Goal: Information Seeking & Learning: Learn about a topic

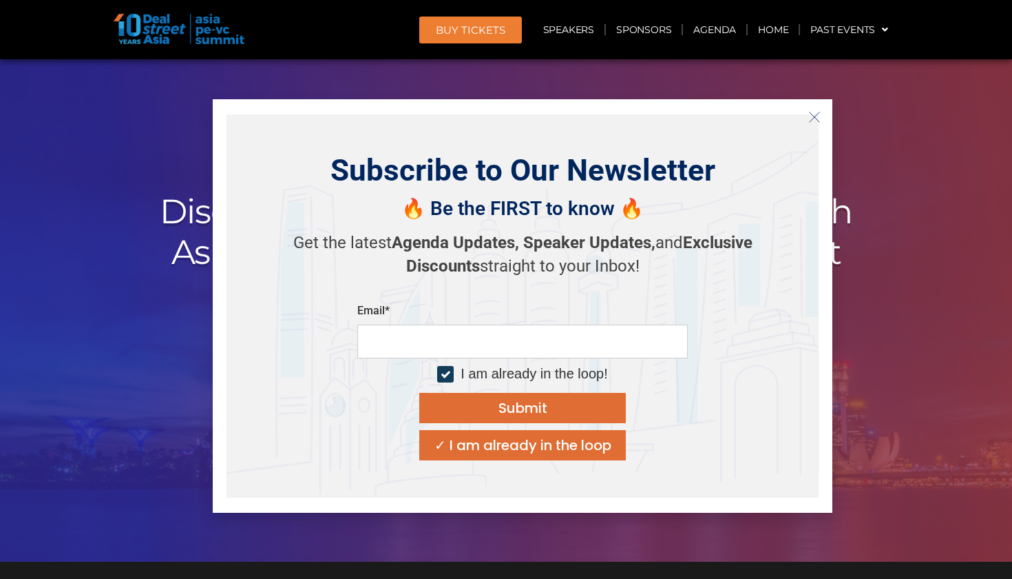
click at [807, 112] on button "Close" at bounding box center [815, 117] width 22 height 22
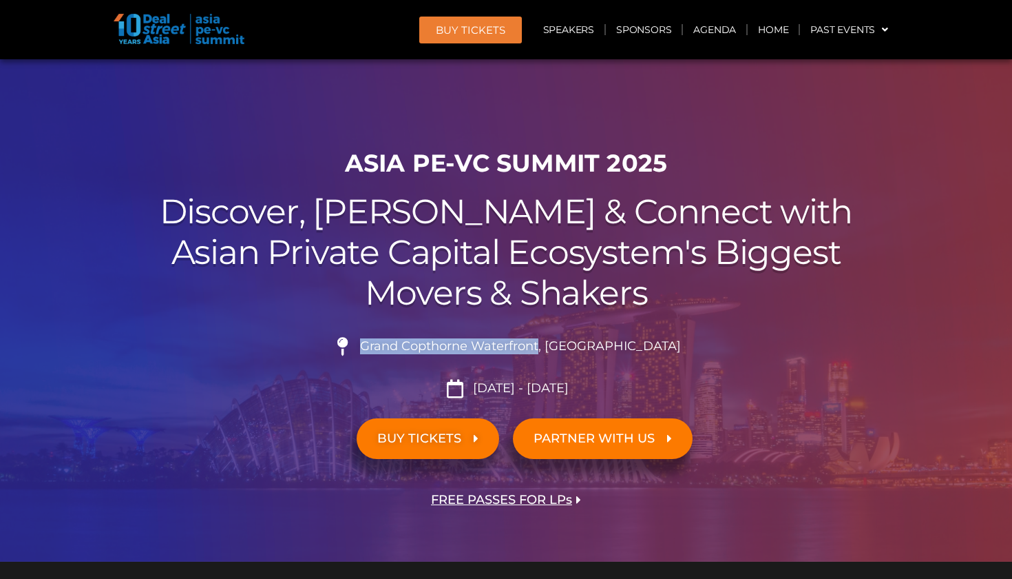
drag, startPoint x: 398, startPoint y: 349, endPoint x: 570, endPoint y: 348, distance: 171.5
click at [570, 348] on span "Grand Copthorne Waterfront, [GEOGRAPHIC_DATA]​" at bounding box center [519, 346] width 324 height 15
click at [444, 346] on span "Grand Copthorne Waterfront, [GEOGRAPHIC_DATA]​" at bounding box center [519, 346] width 324 height 15
drag, startPoint x: 399, startPoint y: 344, endPoint x: 577, endPoint y: 343, distance: 177.7
click at [577, 343] on span "Grand Copthorne Waterfront, [GEOGRAPHIC_DATA]​" at bounding box center [519, 346] width 324 height 15
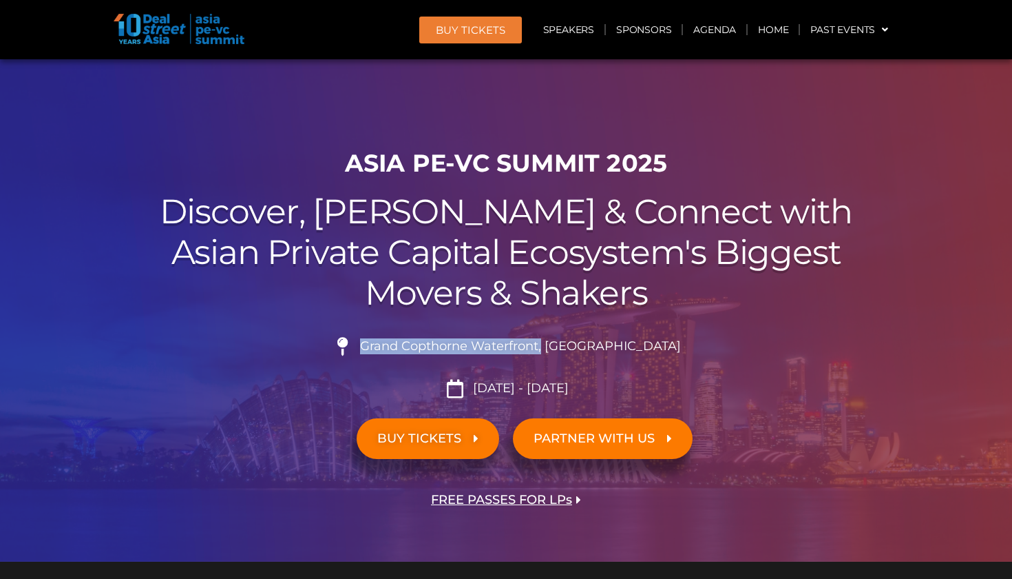
copy span "Grand Copthorne Waterfront,"
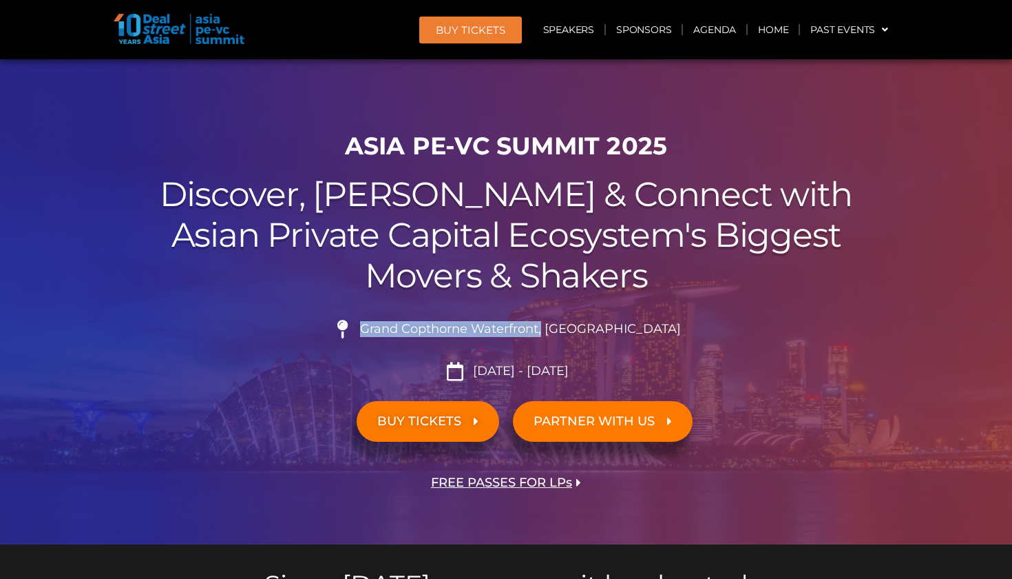
scroll to position [19, 1]
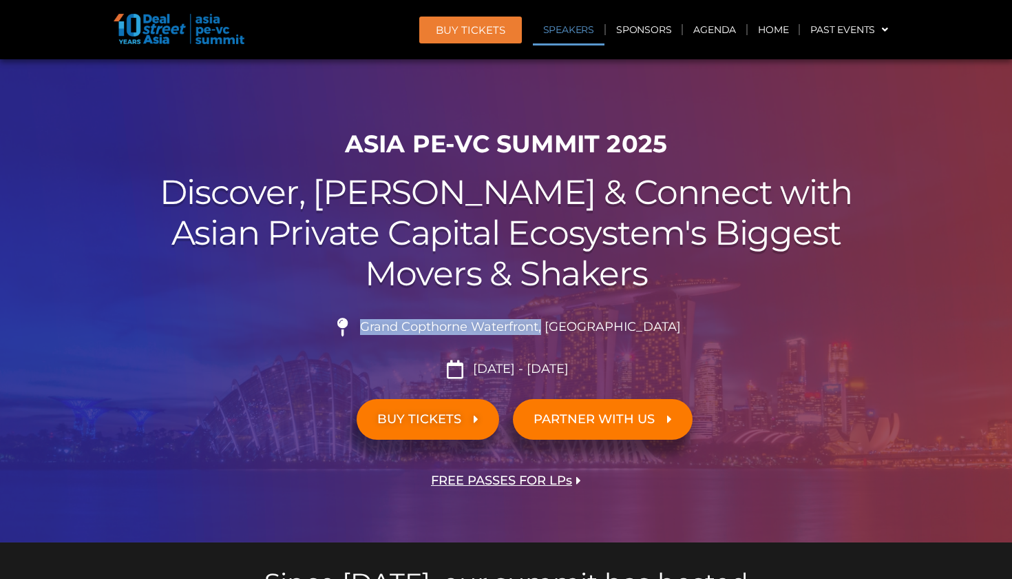
click at [574, 29] on link "Speakers" at bounding box center [569, 30] width 72 height 32
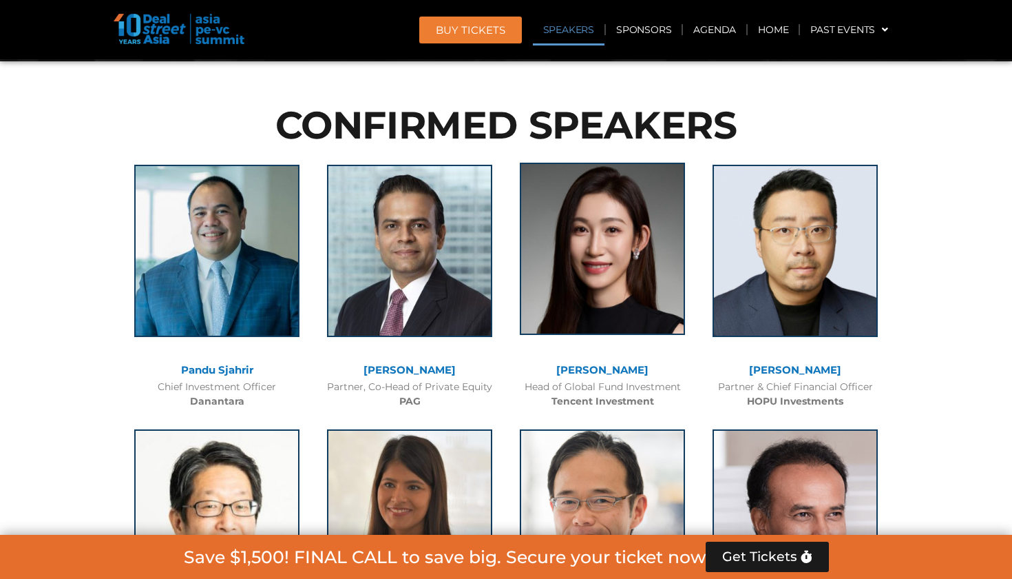
scroll to position [1493, 0]
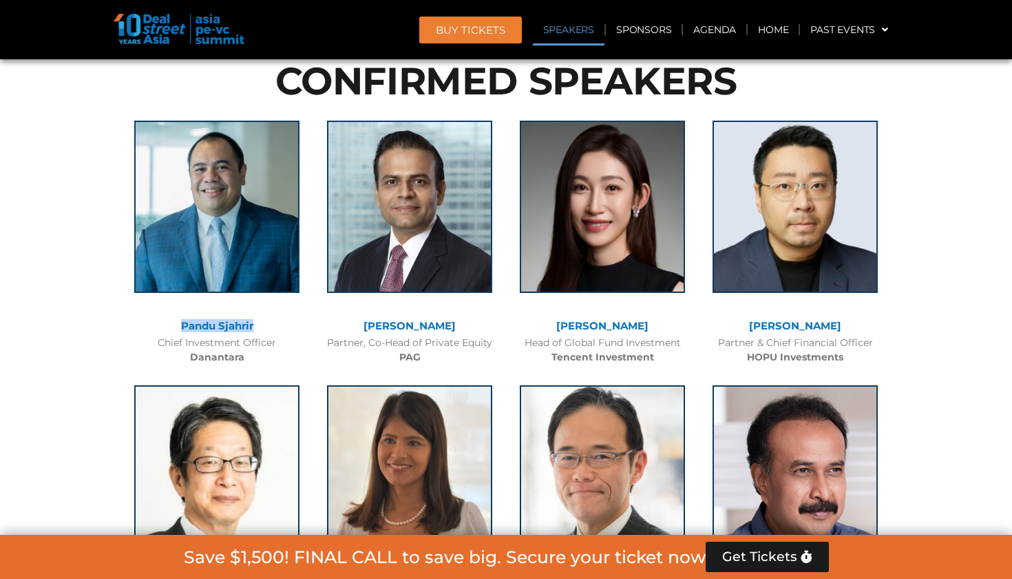
drag, startPoint x: 174, startPoint y: 326, endPoint x: 263, endPoint y: 323, distance: 88.9
click at [263, 323] on div "Pandu Sjahrir" at bounding box center [216, 326] width 179 height 12
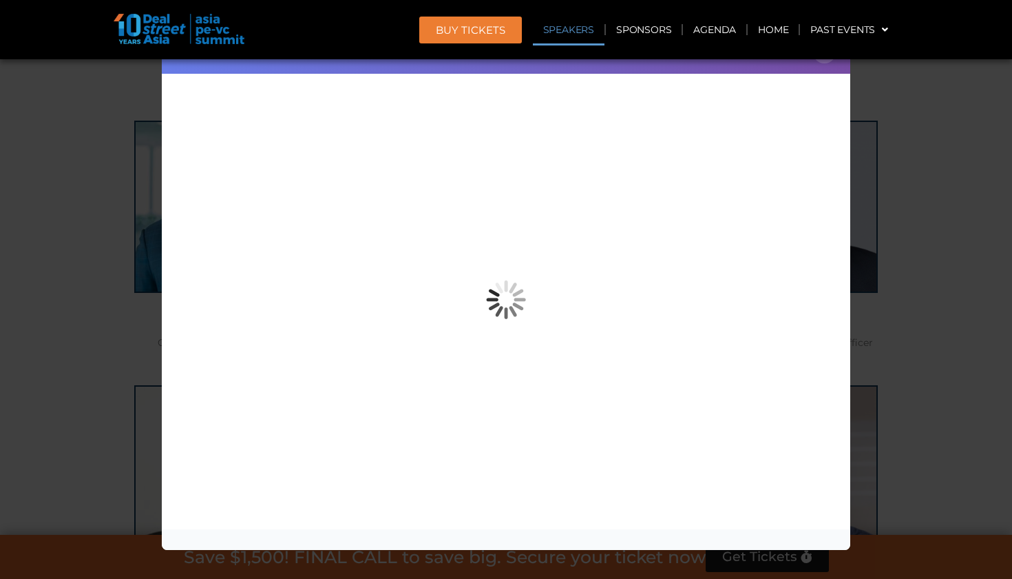
copy link "Pandu Sjahrir"
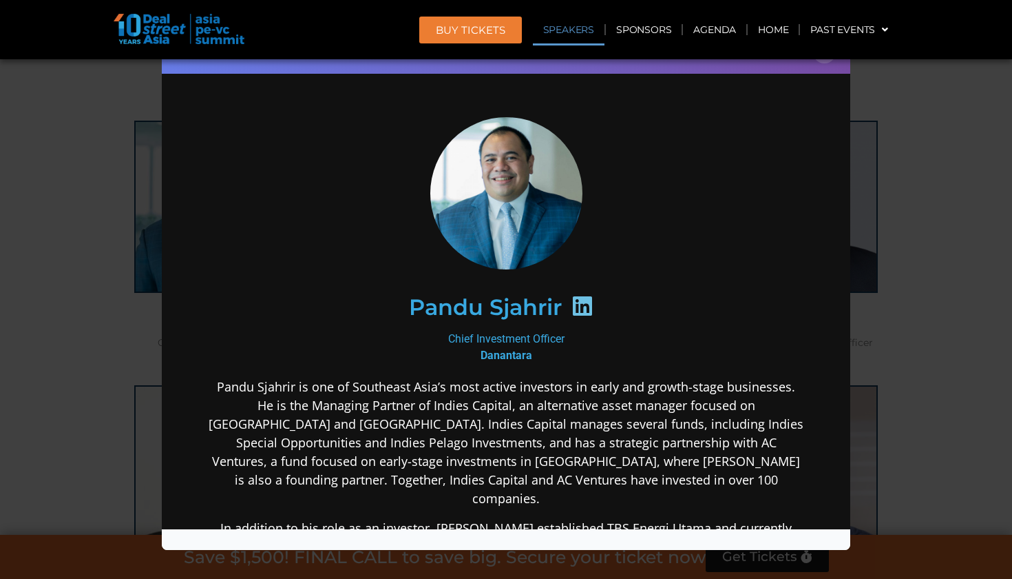
scroll to position [0, 0]
drag, startPoint x: 406, startPoint y: 309, endPoint x: 536, endPoint y: 309, distance: 130.2
click at [536, 309] on div "Pandu Sjahrir" at bounding box center [506, 306] width 536 height 71
drag, startPoint x: 288, startPoint y: 386, endPoint x: 189, endPoint y: 387, distance: 98.5
click at [189, 387] on div "Pandu Sjahrir Chief Investment Officer [PERSON_NAME] [PERSON_NAME] is one of So…" at bounding box center [506, 454] width 661 height 741
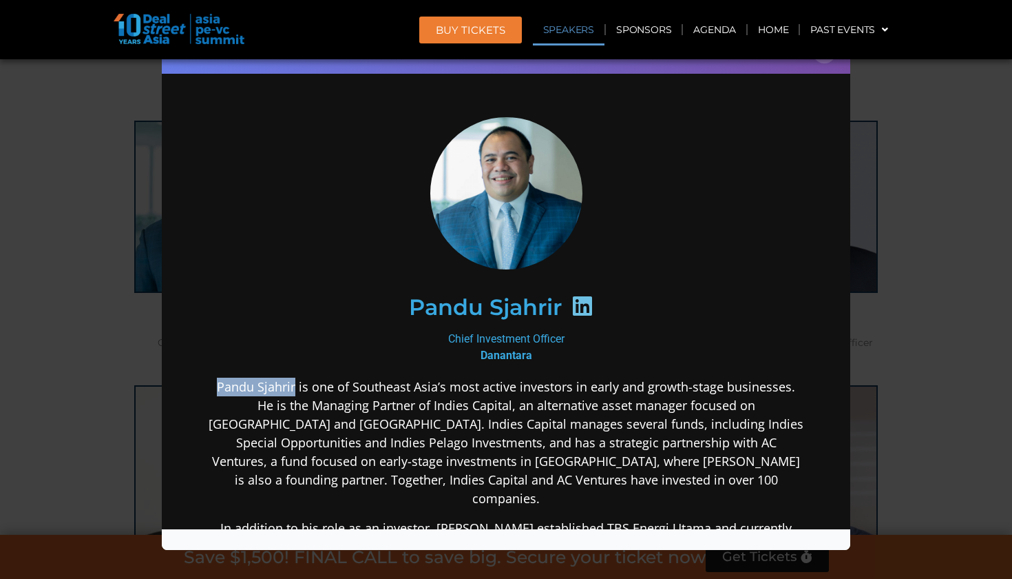
copy p "Pandu Sjahrir"
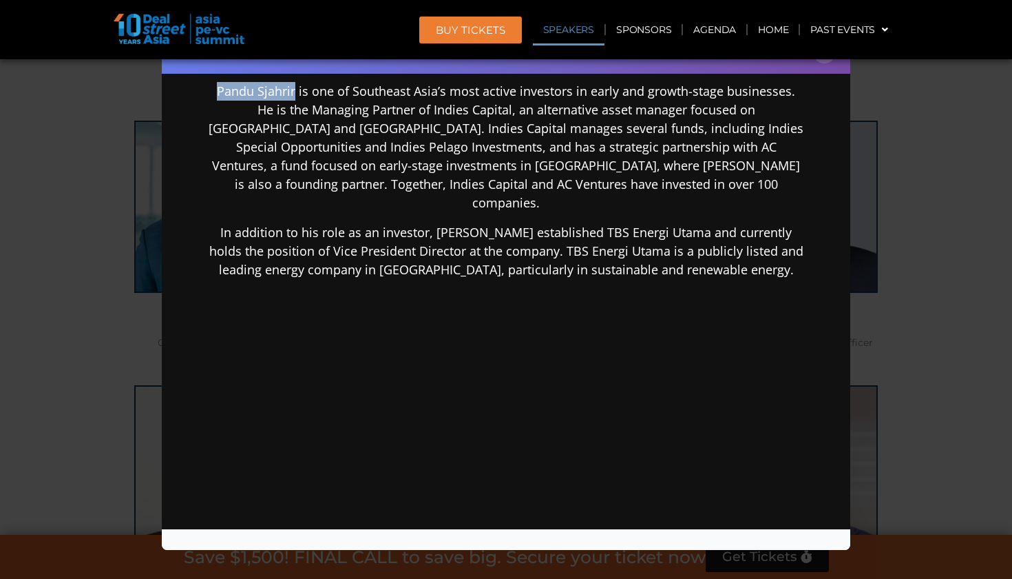
scroll to position [292, 0]
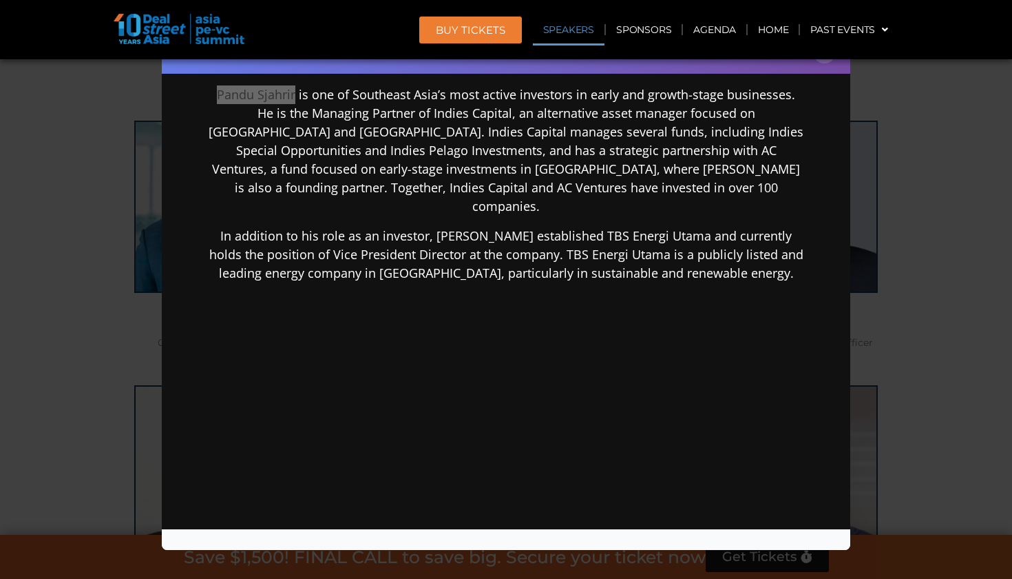
click at [915, 320] on div "Speaker Profile ×" at bounding box center [506, 289] width 1012 height 579
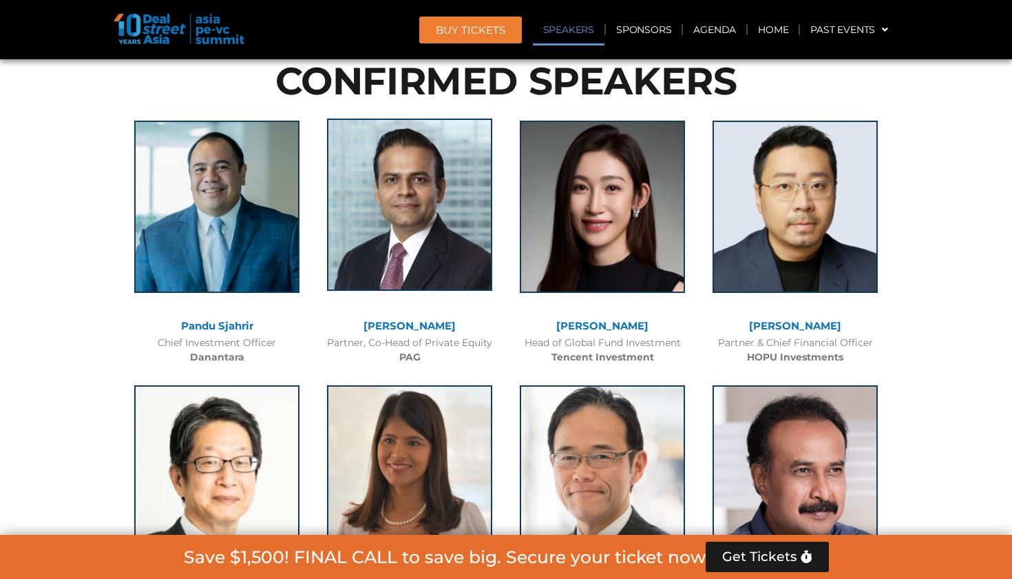
click at [434, 227] on img at bounding box center [409, 204] width 165 height 172
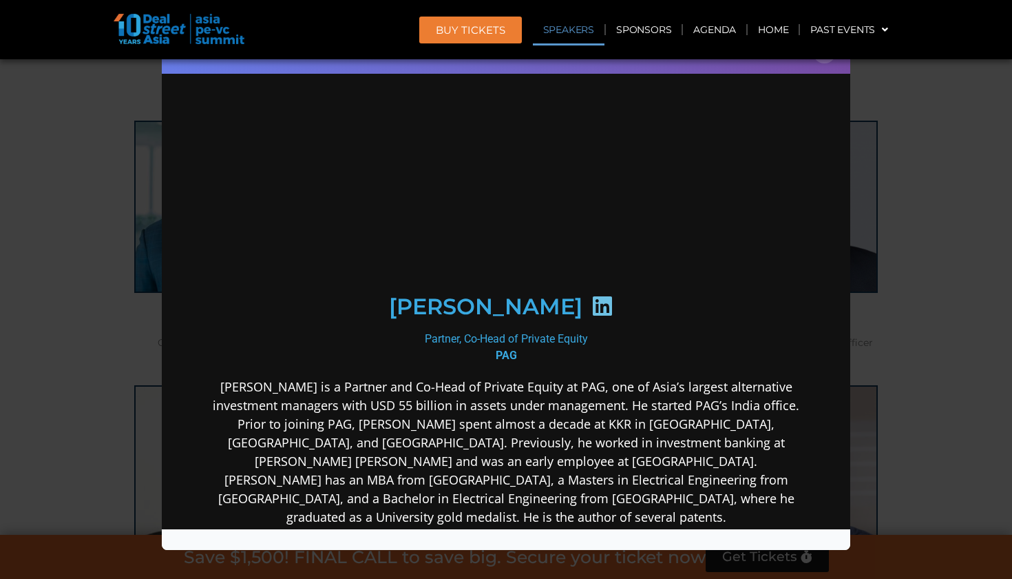
scroll to position [0, 0]
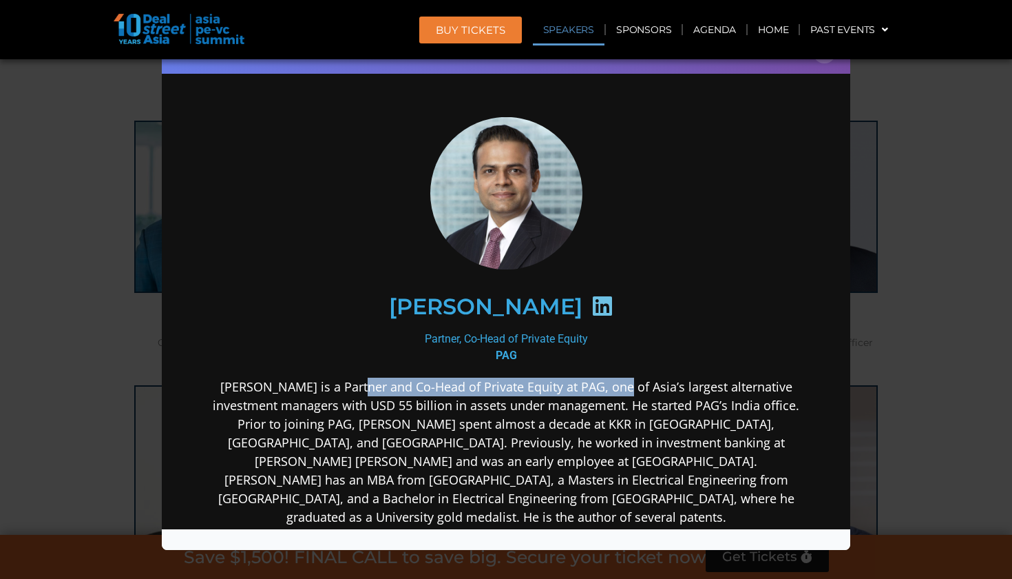
drag, startPoint x: 344, startPoint y: 388, endPoint x: 607, endPoint y: 384, distance: 263.1
click at [607, 383] on p "[PERSON_NAME] is a Partner and Co-Head of Private Equity at PAG, one of Asia’s …" at bounding box center [506, 451] width 595 height 149
copy p "Partner and Co-Head of Private Equity at PAG,"
drag, startPoint x: 395, startPoint y: 303, endPoint x: 576, endPoint y: 313, distance: 181.4
click at [576, 313] on h2 "[PERSON_NAME]" at bounding box center [486, 306] width 194 height 22
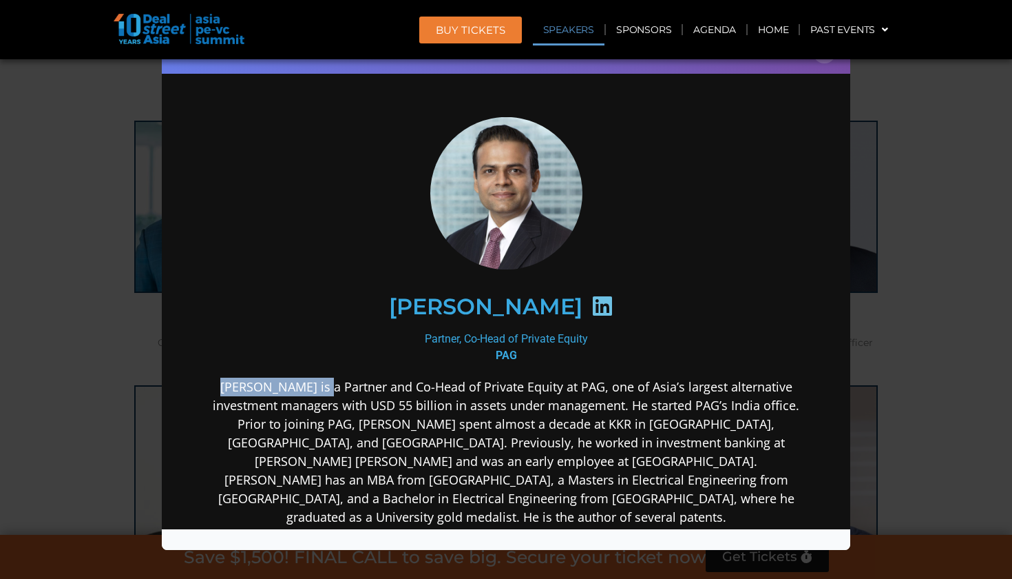
drag, startPoint x: 220, startPoint y: 385, endPoint x: 315, endPoint y: 394, distance: 95.5
click at [315, 394] on p "[PERSON_NAME] is a Partner and Co-Head of Private Equity at PAG, one of Asia’s …" at bounding box center [506, 451] width 595 height 149
copy p "[PERSON_NAME]"
click at [928, 198] on div "Speaker Profile ×" at bounding box center [506, 289] width 1012 height 579
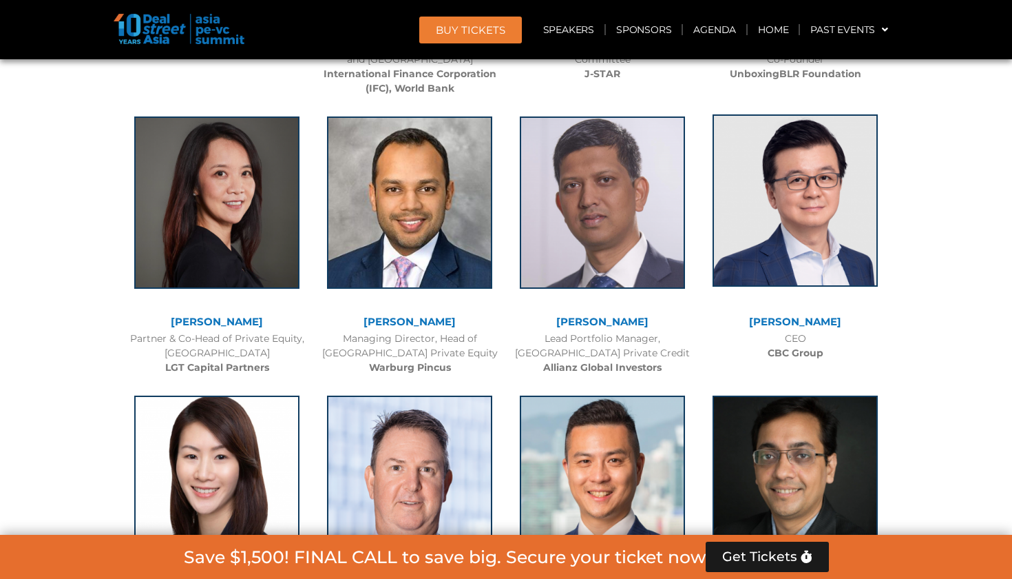
scroll to position [2081, 0]
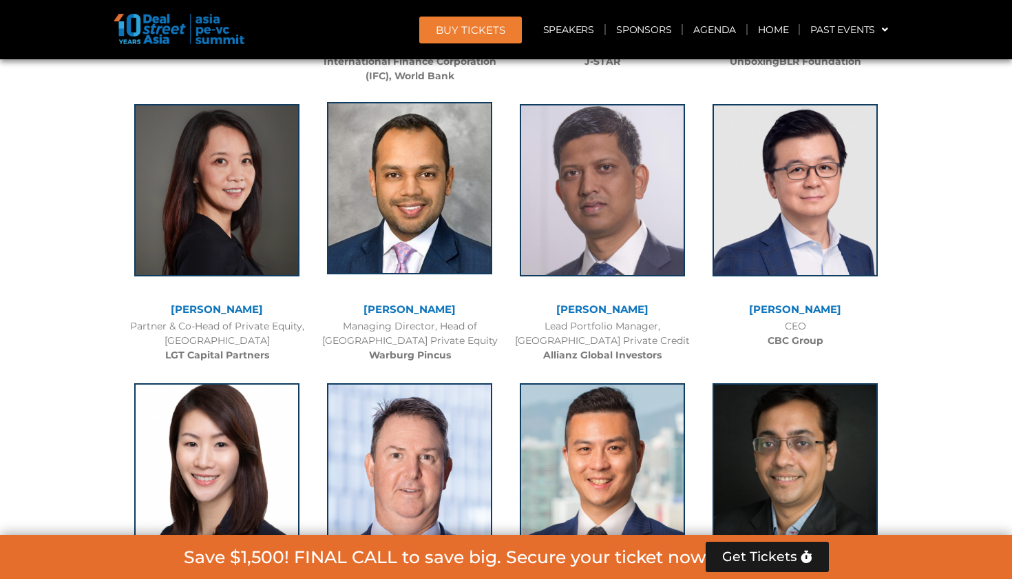
click at [434, 238] on img at bounding box center [409, 188] width 165 height 172
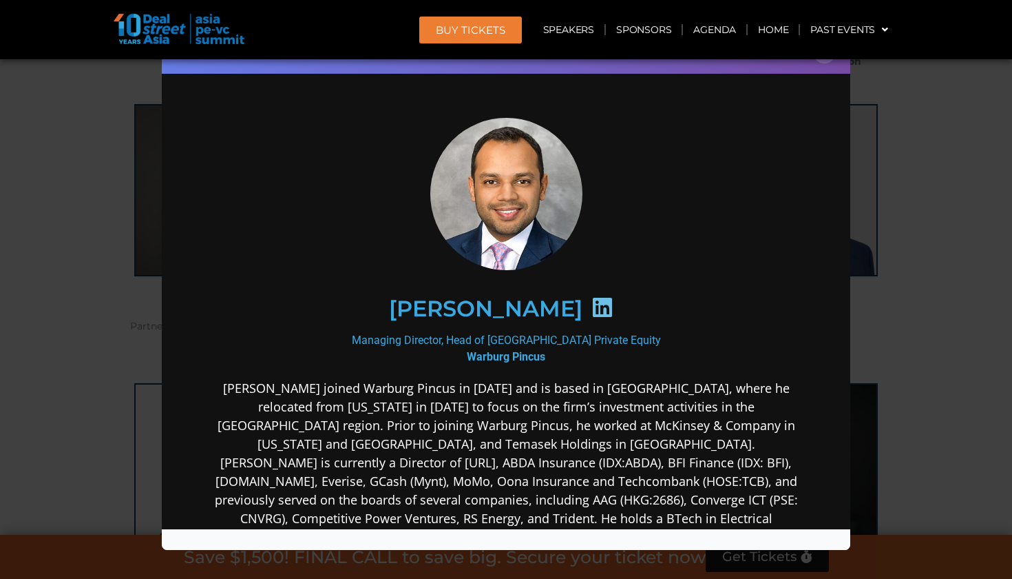
scroll to position [83, 0]
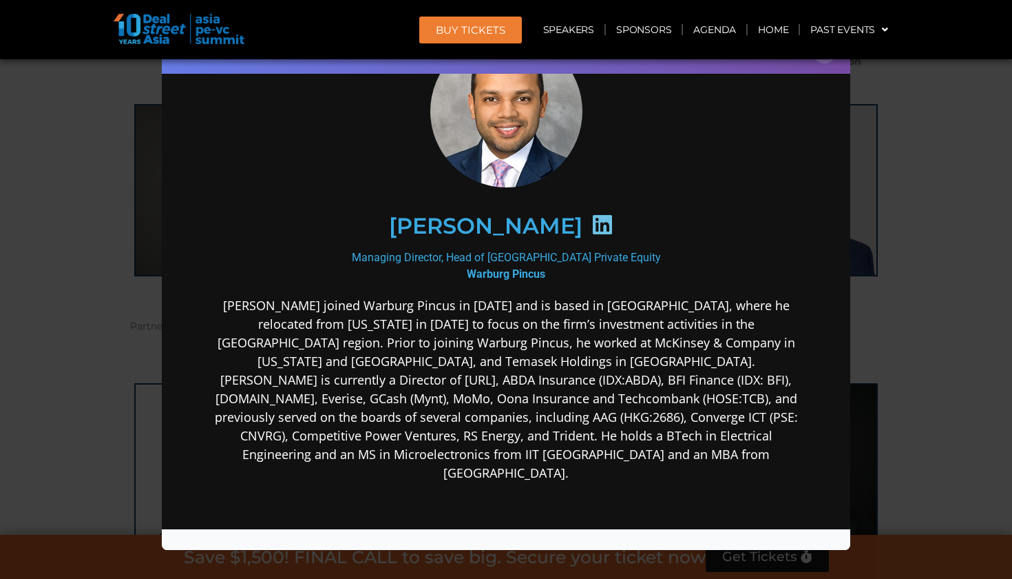
click at [466, 276] on div "Managing Director, Head of [GEOGRAPHIC_DATA] Private Equity Warburg Pincus" at bounding box center [506, 265] width 595 height 33
drag, startPoint x: 211, startPoint y: 306, endPoint x: 326, endPoint y: 308, distance: 115.0
click at [326, 308] on p "[PERSON_NAME] joined Warburg Pincus in [DATE] and is based in [GEOGRAPHIC_DATA]…" at bounding box center [506, 389] width 595 height 186
copy p "[PERSON_NAME]"
drag, startPoint x: 367, startPoint y: 256, endPoint x: 667, endPoint y: 262, distance: 299.7
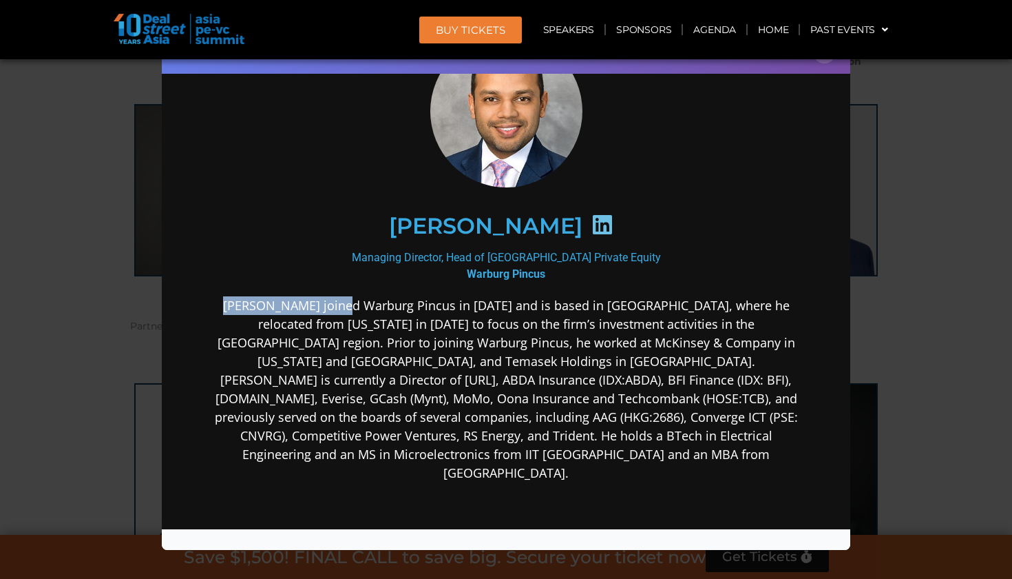
click at [667, 262] on div "Managing Director, Head of [GEOGRAPHIC_DATA] Private Equity Warburg Pincus" at bounding box center [506, 265] width 595 height 33
click at [415, 284] on div "[PERSON_NAME]" at bounding box center [506, 225] width 595 height 130
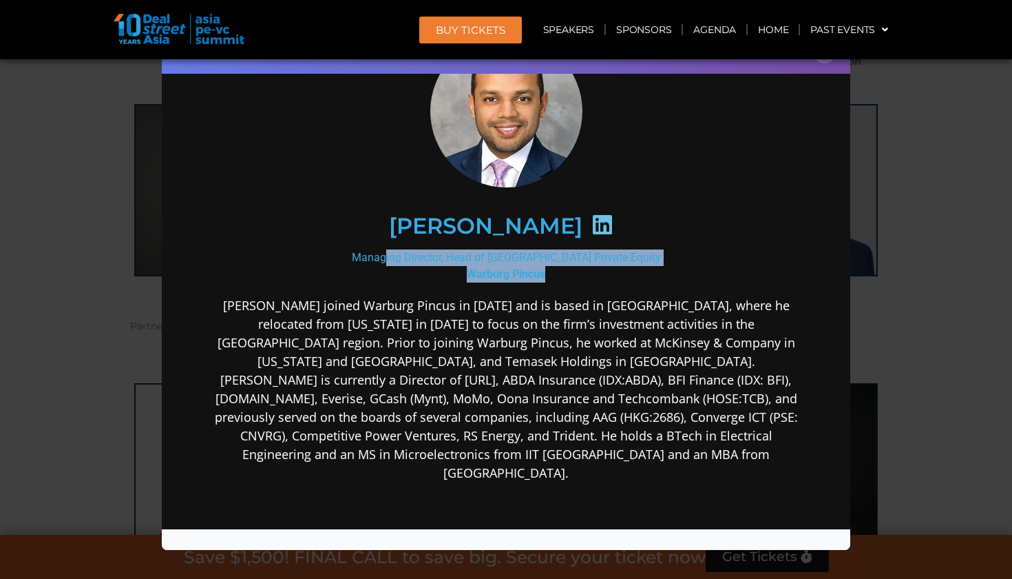
drag, startPoint x: 366, startPoint y: 259, endPoint x: 581, endPoint y: 273, distance: 214.7
click at [581, 273] on div "Managing Director, Head of [GEOGRAPHIC_DATA] Private Equity Warburg Pincus" at bounding box center [506, 265] width 595 height 33
copy div "Managing Director, Head of [GEOGRAPHIC_DATA] Private Equity Warburg Pincus"
click at [968, 94] on div "Speaker Profile ×" at bounding box center [506, 289] width 1012 height 579
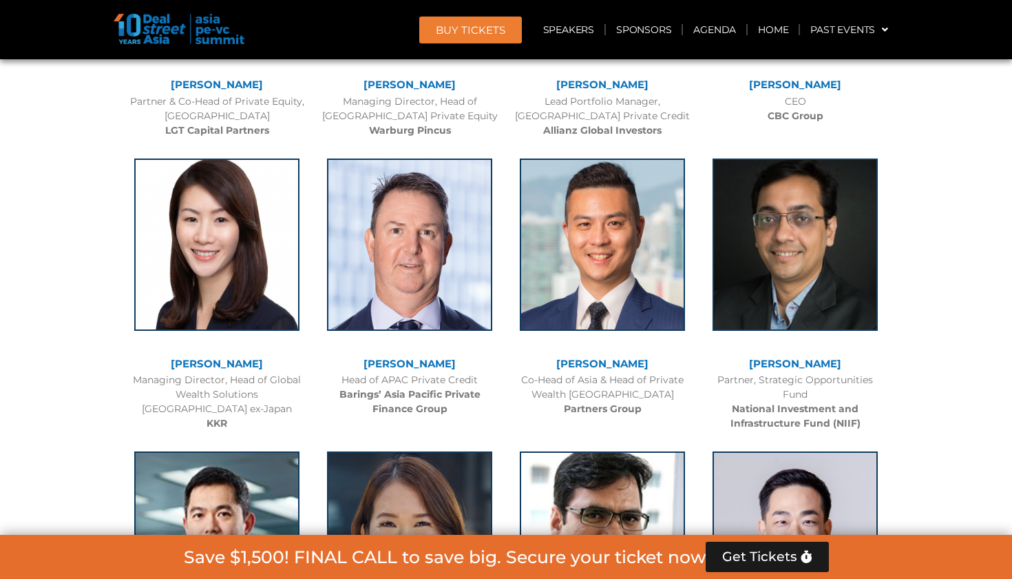
scroll to position [2403, 0]
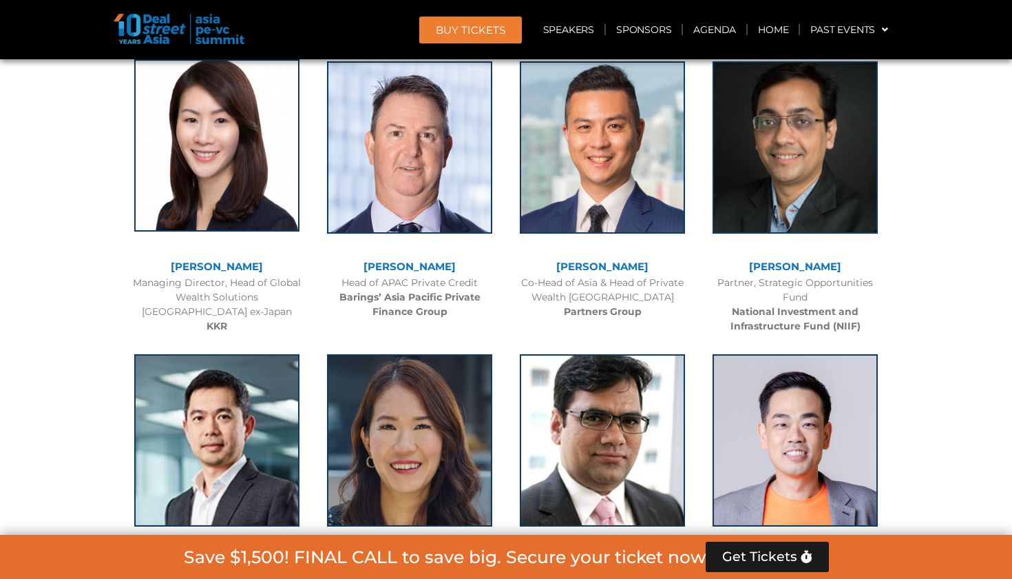
click at [211, 160] on img at bounding box center [216, 145] width 165 height 172
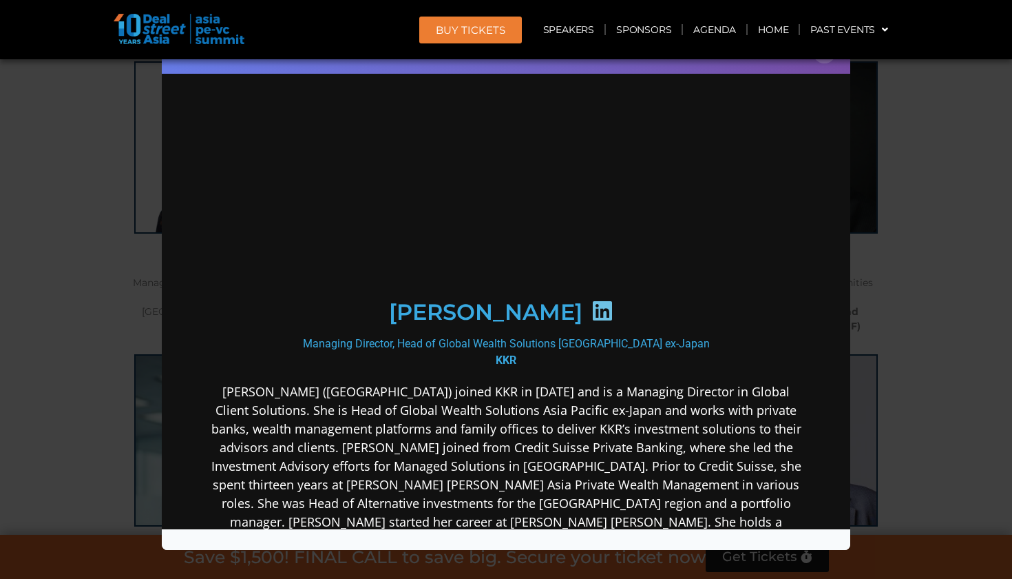
scroll to position [0, 0]
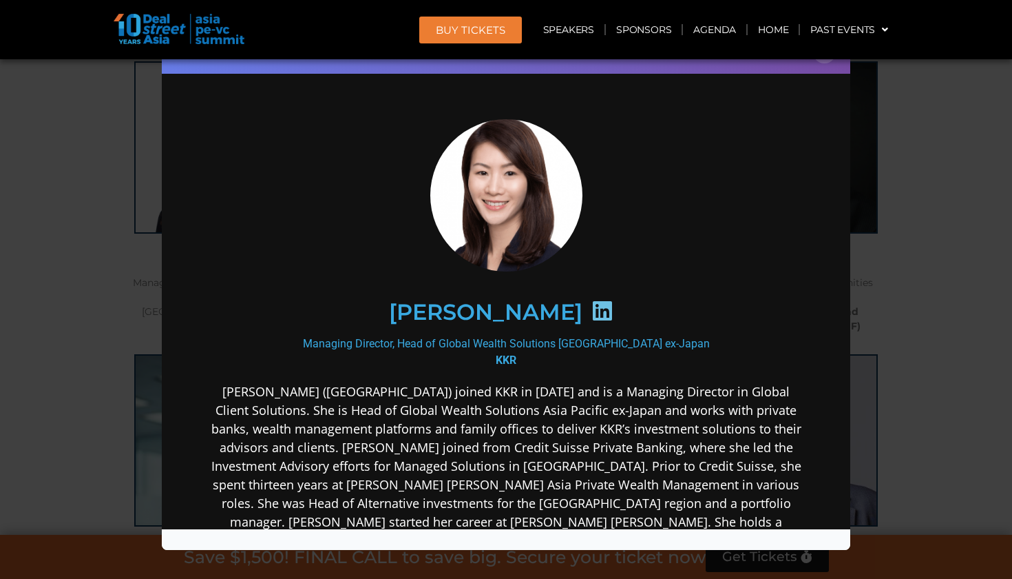
click at [950, 286] on div "Speaker Profile ×" at bounding box center [506, 289] width 1012 height 579
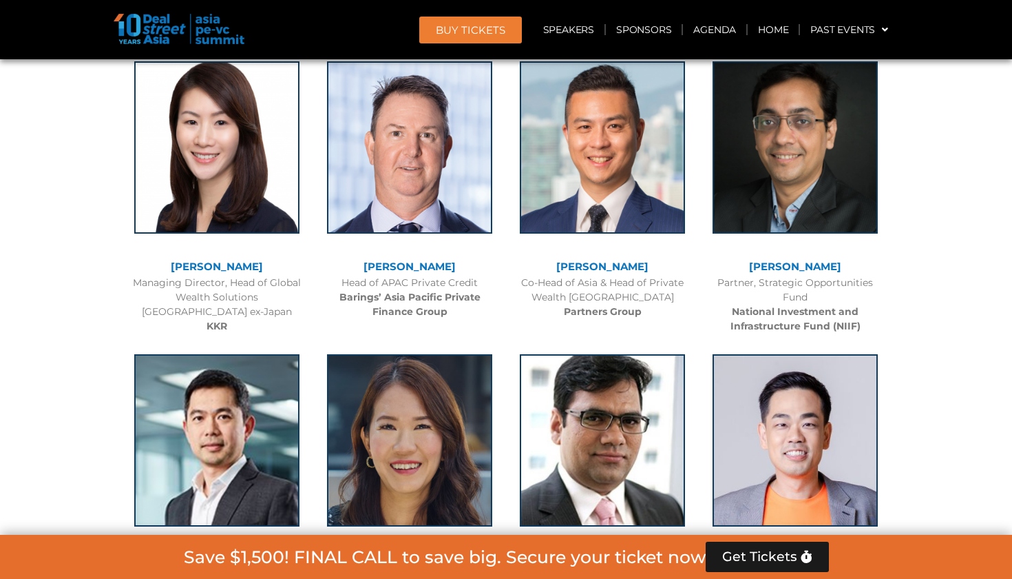
scroll to position [2413, 0]
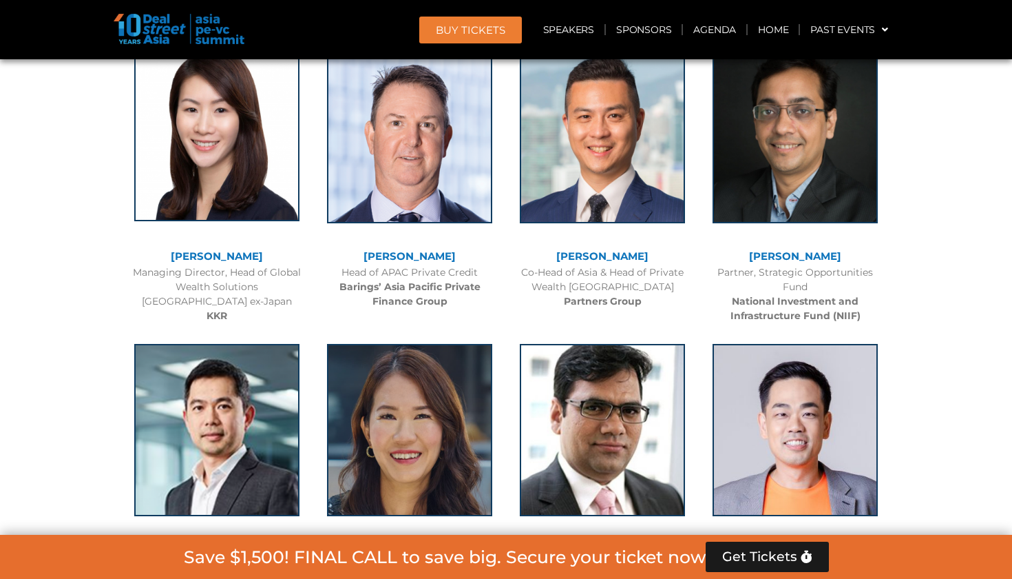
click at [215, 182] on img at bounding box center [216, 135] width 165 height 172
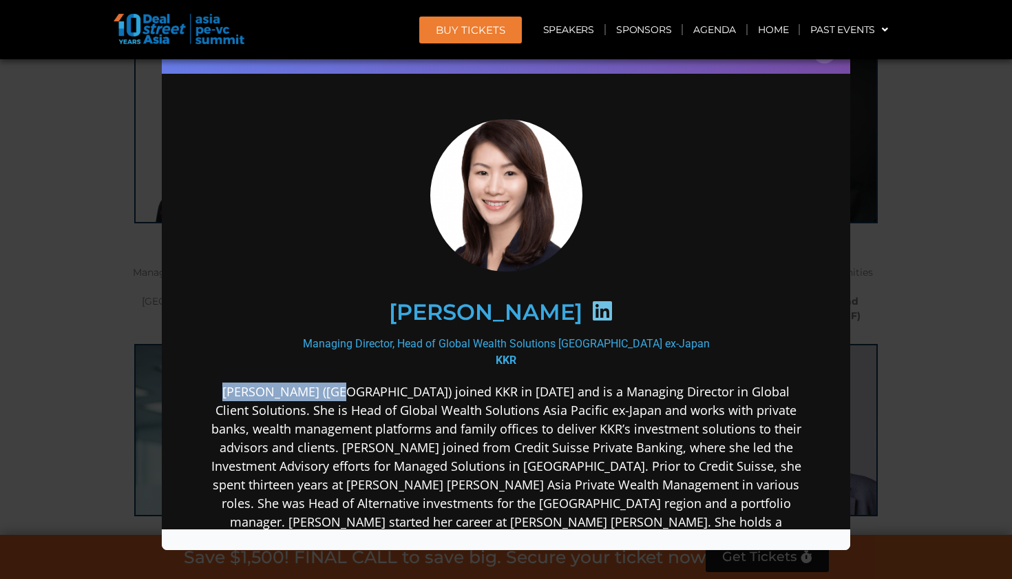
drag, startPoint x: 206, startPoint y: 390, endPoint x: 320, endPoint y: 392, distance: 113.7
click at [320, 392] on div "[PERSON_NAME] Managing Director, Head of Global Wealth Solutions Asia Pacific e…" at bounding box center [506, 451] width 661 height 735
copy p "[PERSON_NAME]"
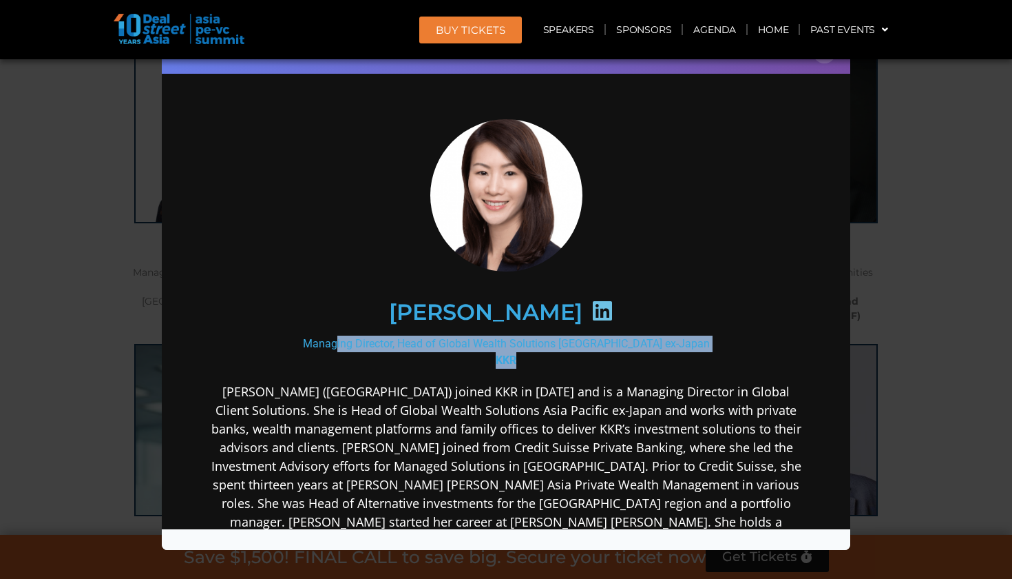
drag, startPoint x: 318, startPoint y: 346, endPoint x: 554, endPoint y: 361, distance: 236.7
click at [554, 361] on div "Managing Director, Head of Global Wealth Solutions Asia Pacific ex-Japan KKR" at bounding box center [506, 351] width 595 height 33
copy div "Managing Director, Head of Global Wealth Solutions Asia Pacific ex-Japan KKR"
click at [928, 289] on div "Speaker Profile ×" at bounding box center [506, 289] width 1012 height 579
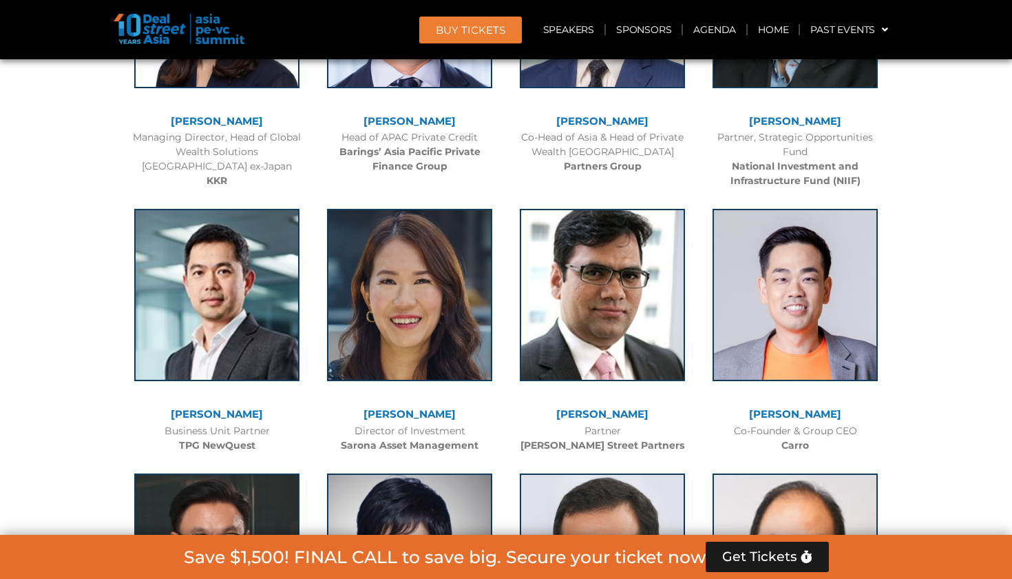
scroll to position [2604, 0]
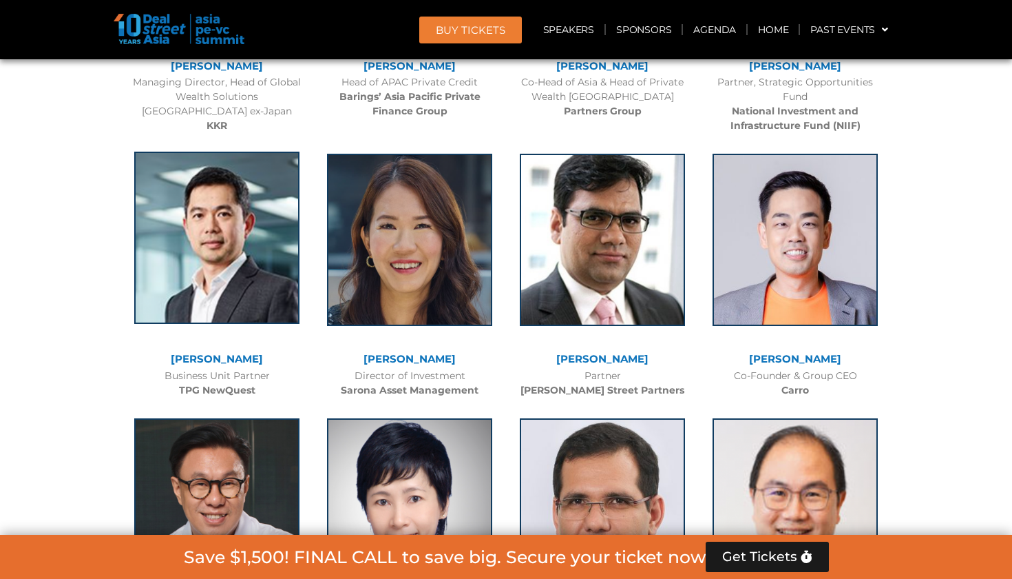
click at [256, 259] on img at bounding box center [216, 238] width 165 height 172
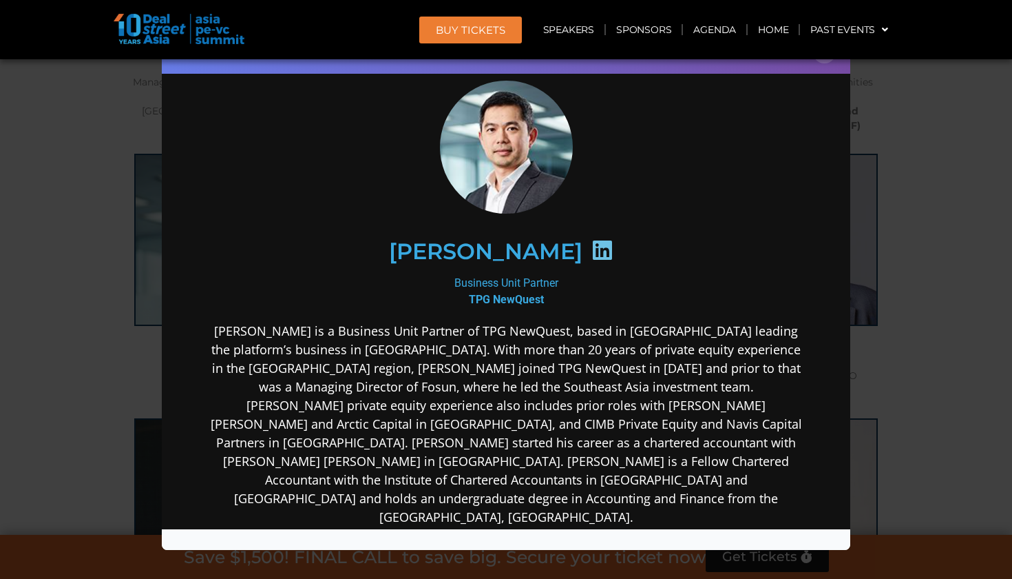
scroll to position [39, 0]
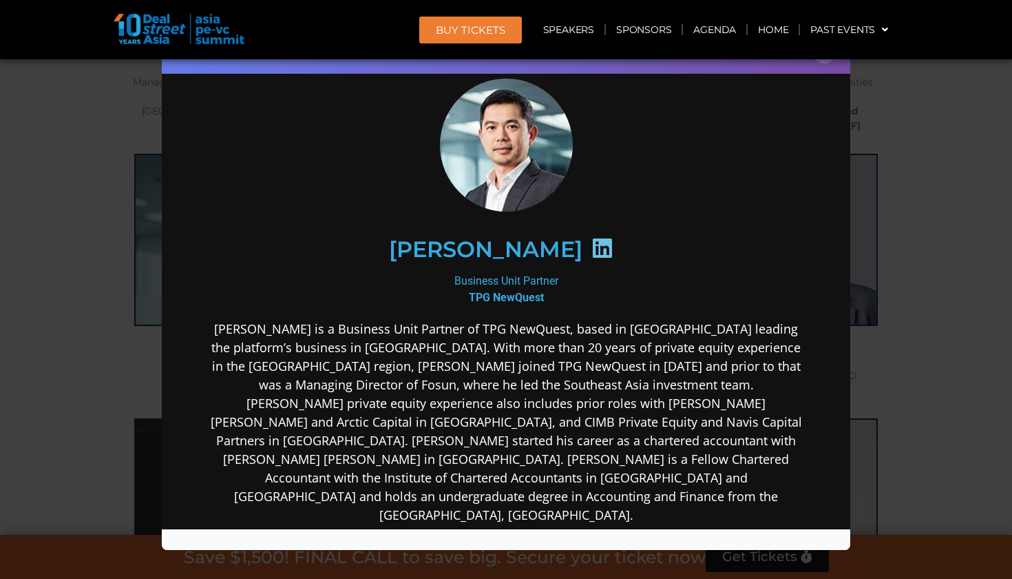
click at [869, 317] on div "Speaker Profile ×" at bounding box center [506, 289] width 1012 height 579
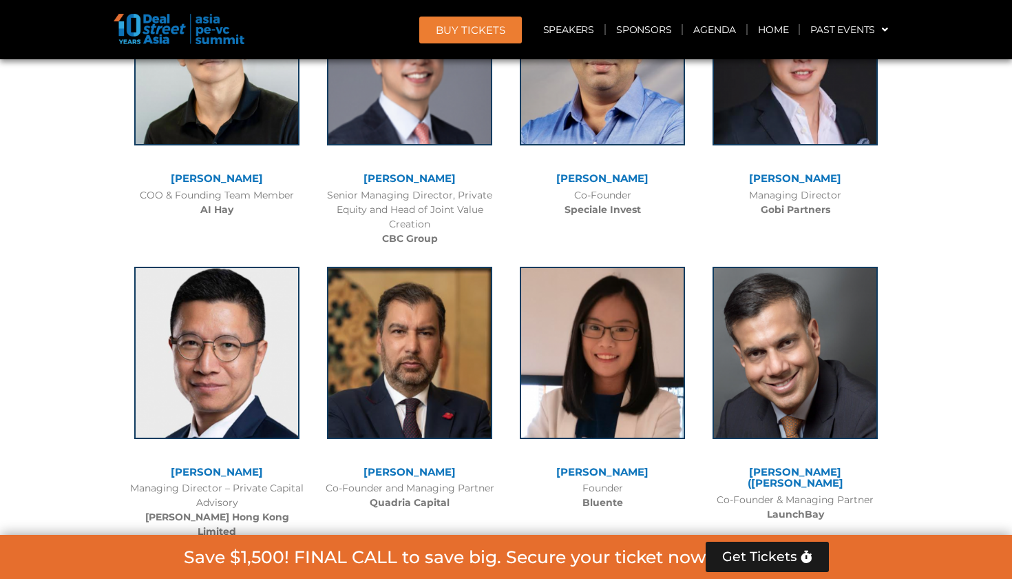
scroll to position [8660, 0]
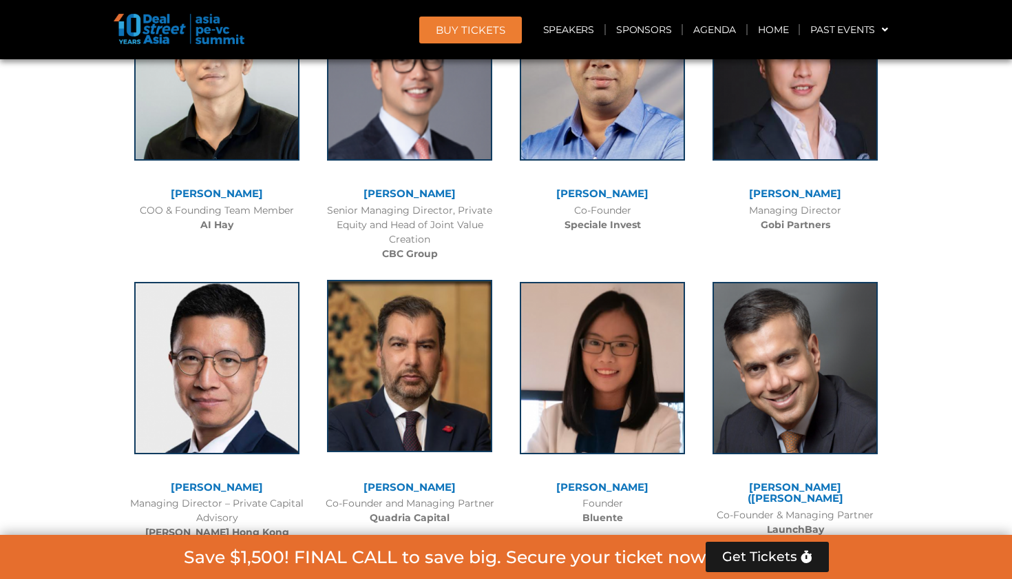
click at [384, 289] on img at bounding box center [409, 366] width 165 height 172
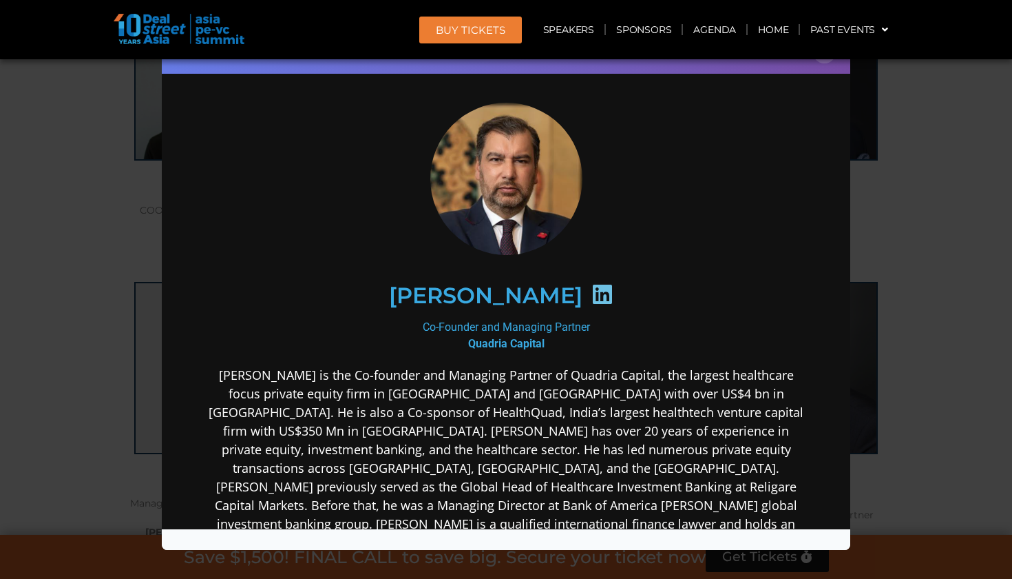
scroll to position [19, 0]
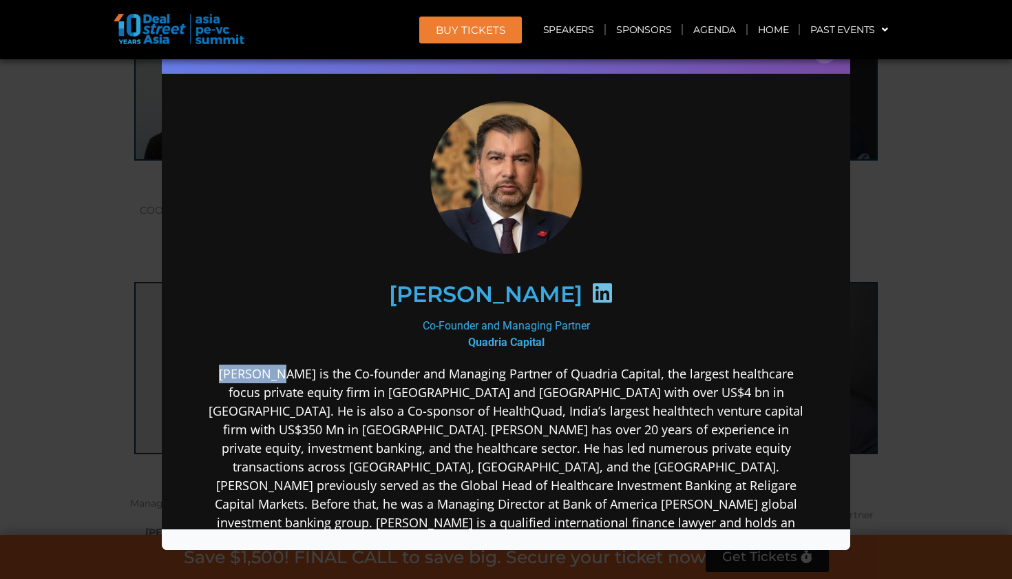
drag, startPoint x: 223, startPoint y: 372, endPoint x: 280, endPoint y: 371, distance: 57.2
click at [280, 371] on p "[PERSON_NAME] is the Co-founder and Managing Partner of Quadria Capital, the la…" at bounding box center [506, 457] width 595 height 186
copy p "[PERSON_NAME]"
drag, startPoint x: 421, startPoint y: 326, endPoint x: 563, endPoint y: 342, distance: 143.5
click at [563, 342] on div "Co-Founder and Managing Partner Quadria Capital" at bounding box center [506, 334] width 595 height 33
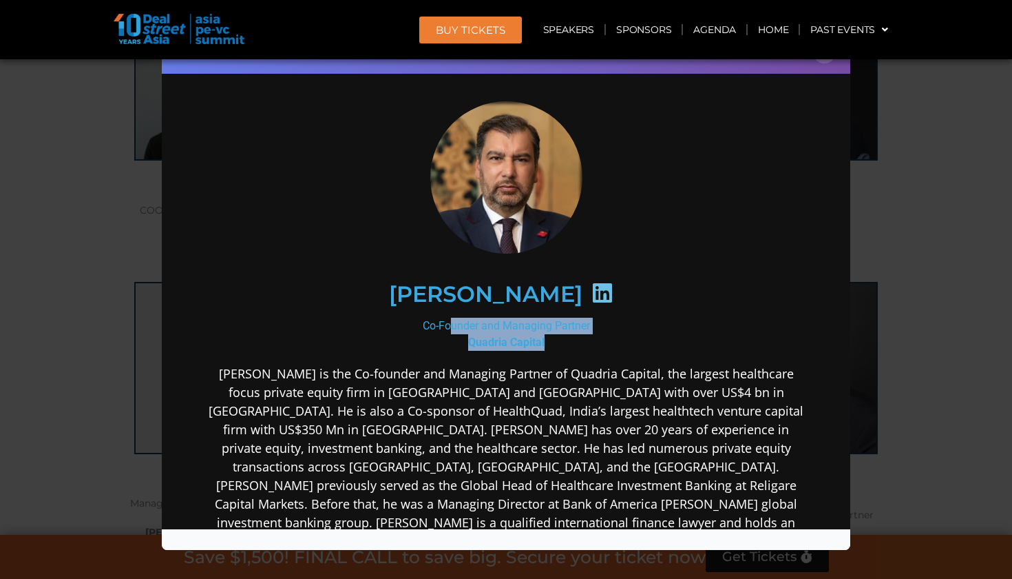
click at [946, 178] on div "Speaker Profile ×" at bounding box center [506, 289] width 1012 height 579
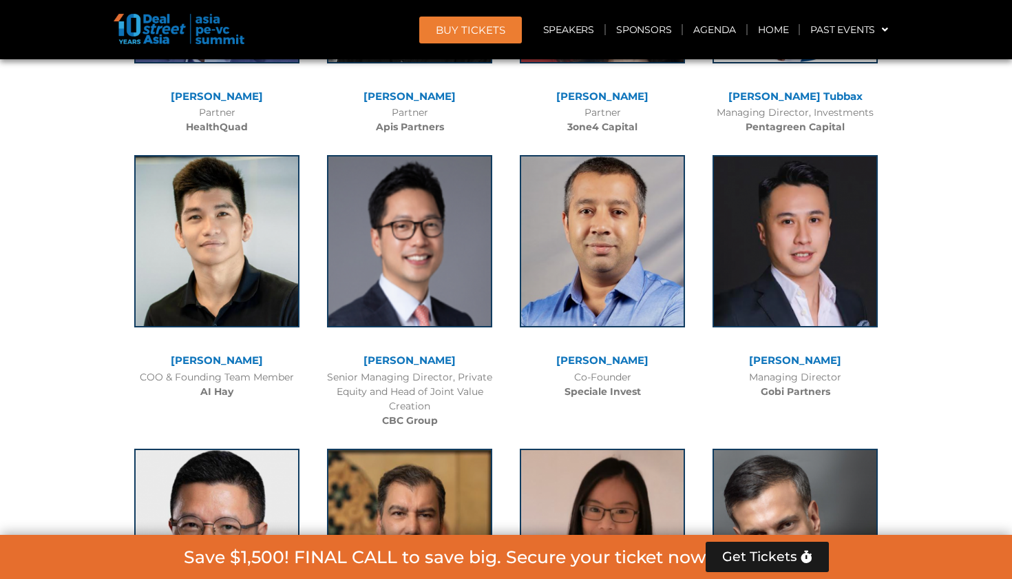
scroll to position [8479, 0]
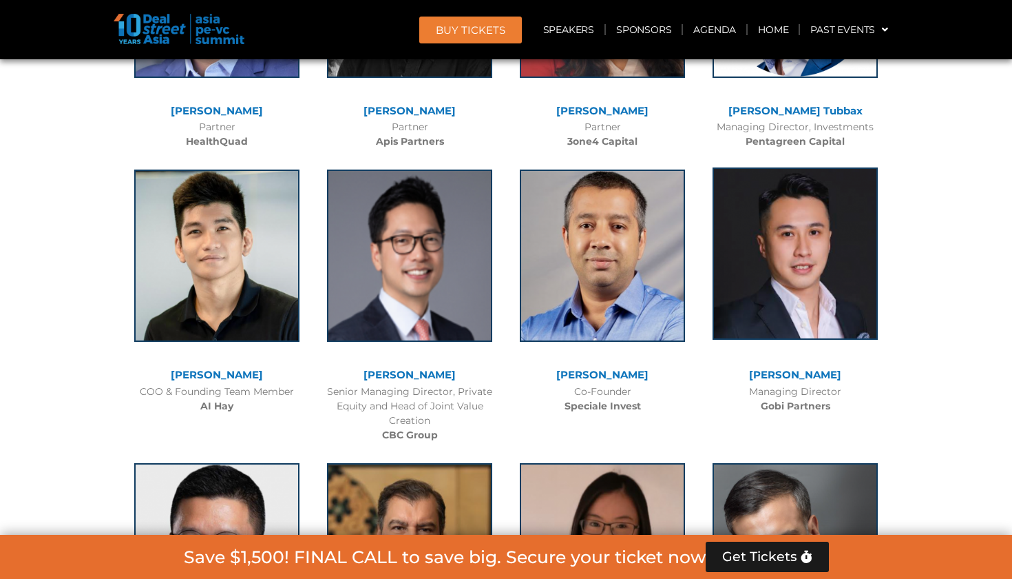
click at [769, 167] on img at bounding box center [795, 253] width 165 height 172
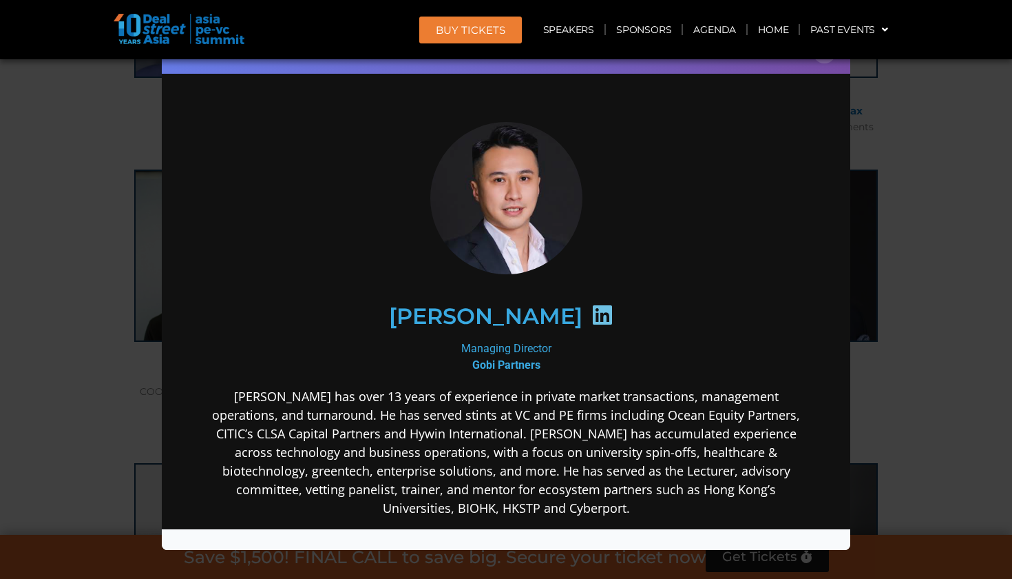
scroll to position [0, 0]
click at [923, 202] on div "Speaker Profile ×" at bounding box center [506, 289] width 1012 height 579
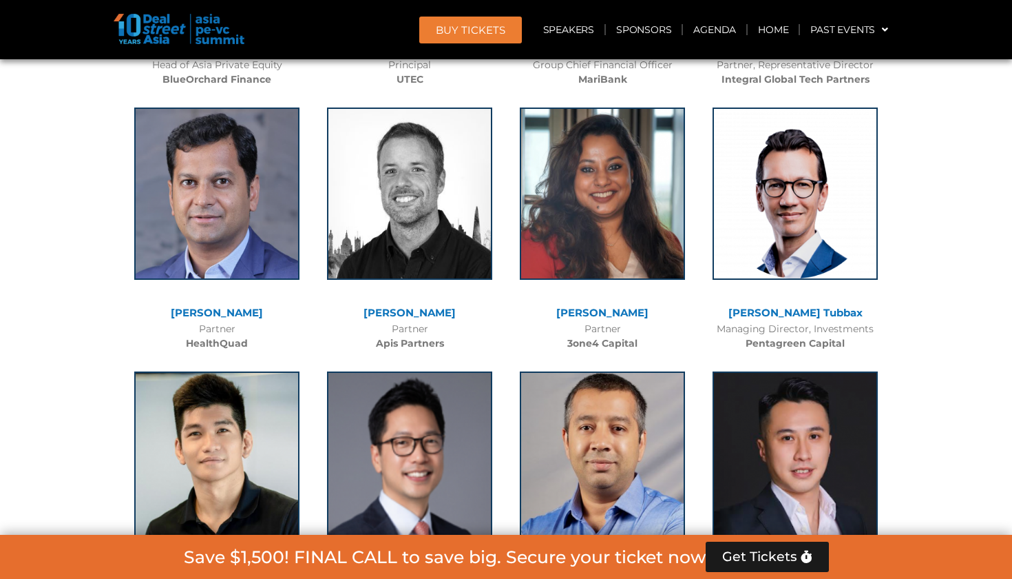
scroll to position [8270, 0]
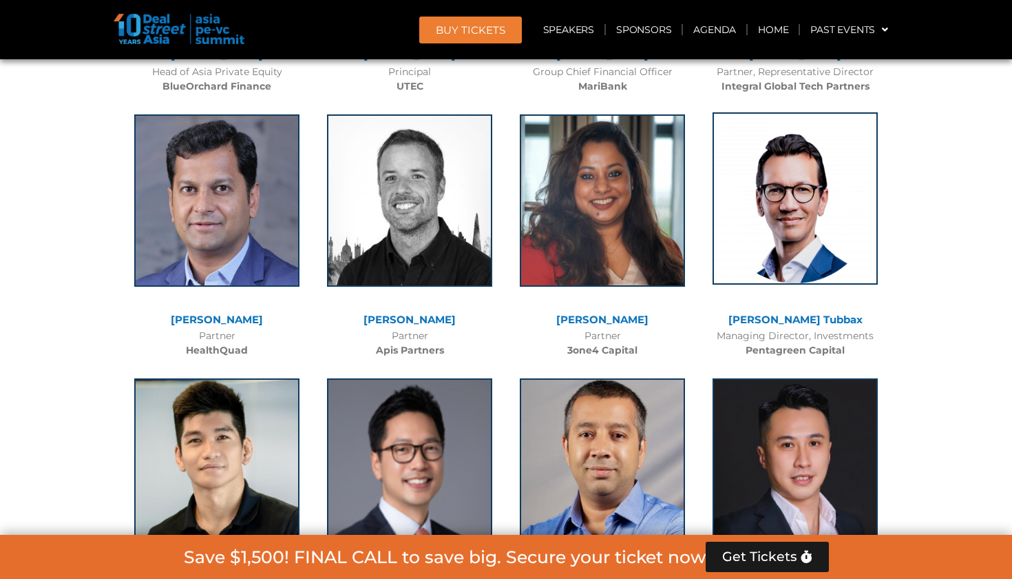
click at [768, 125] on img at bounding box center [795, 198] width 165 height 172
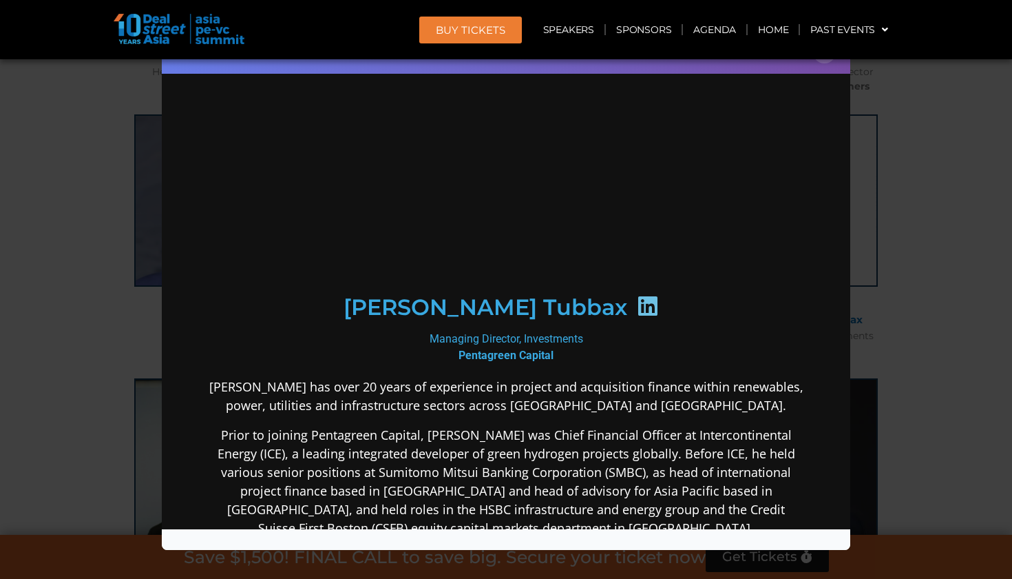
scroll to position [0, 0]
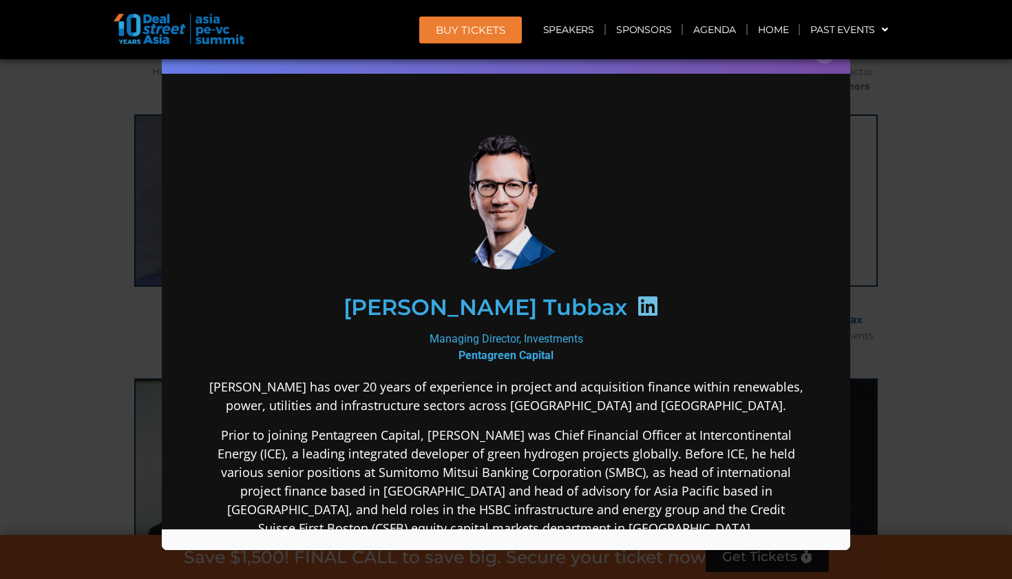
click at [884, 190] on div "Speaker Profile ×" at bounding box center [506, 289] width 1012 height 579
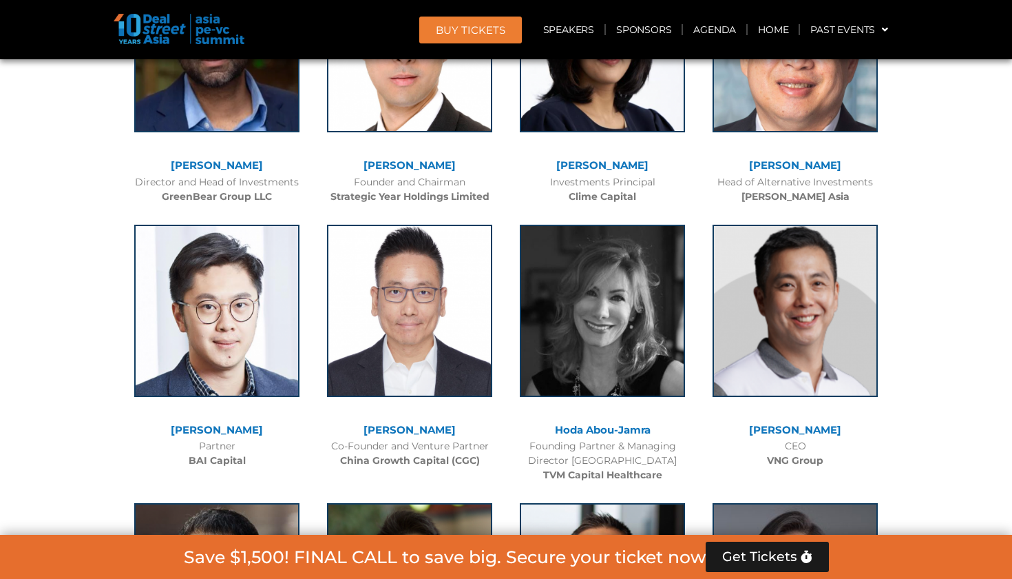
scroll to position [5016, 0]
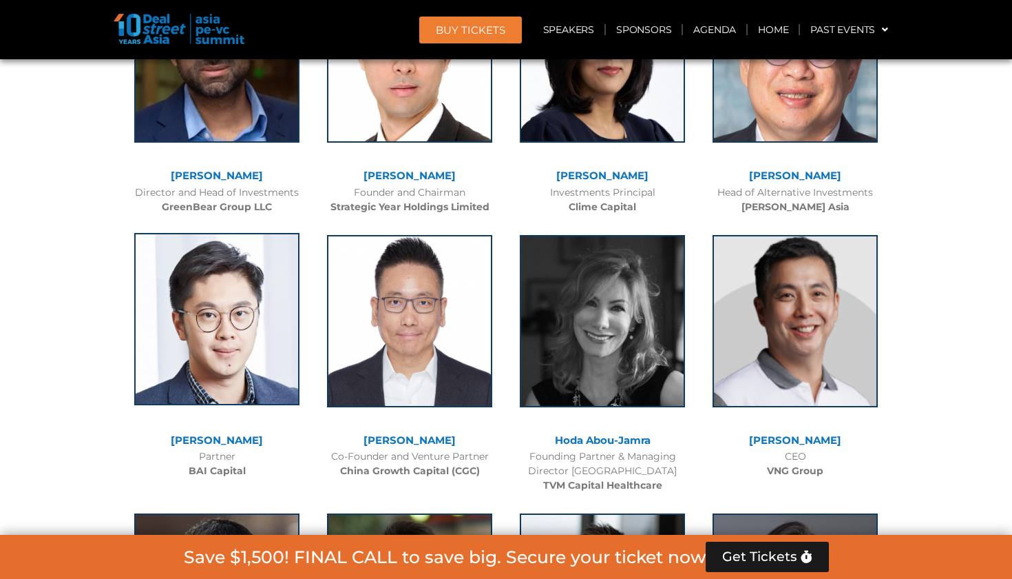
click at [222, 266] on img at bounding box center [216, 319] width 165 height 172
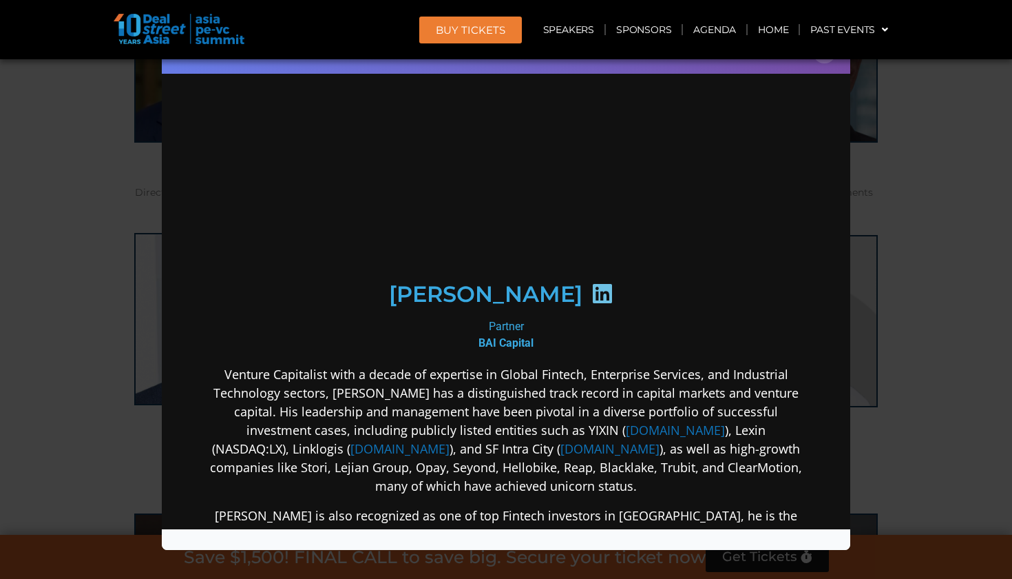
scroll to position [0, 0]
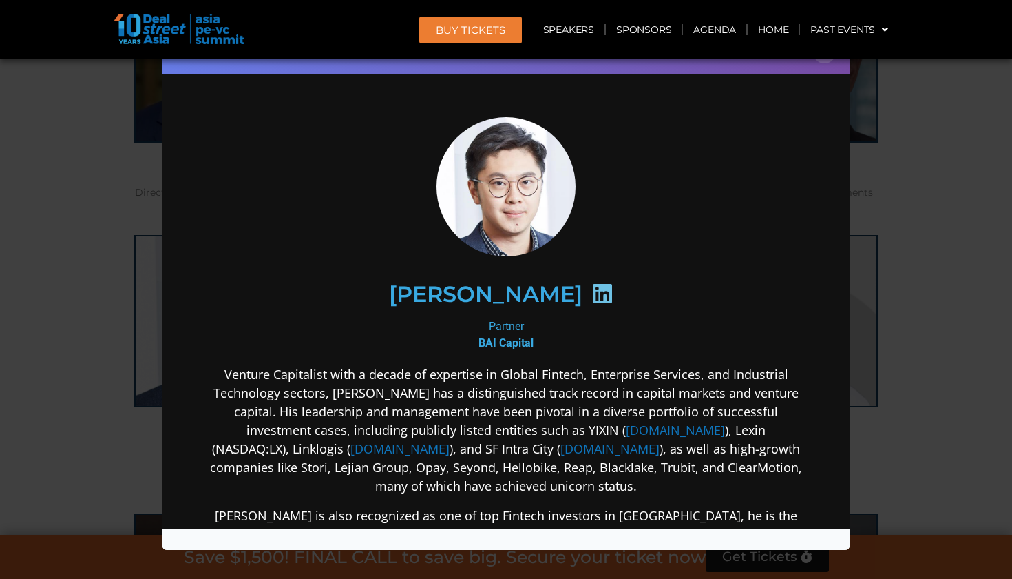
click at [909, 296] on div "Speaker Profile ×" at bounding box center [506, 289] width 1012 height 579
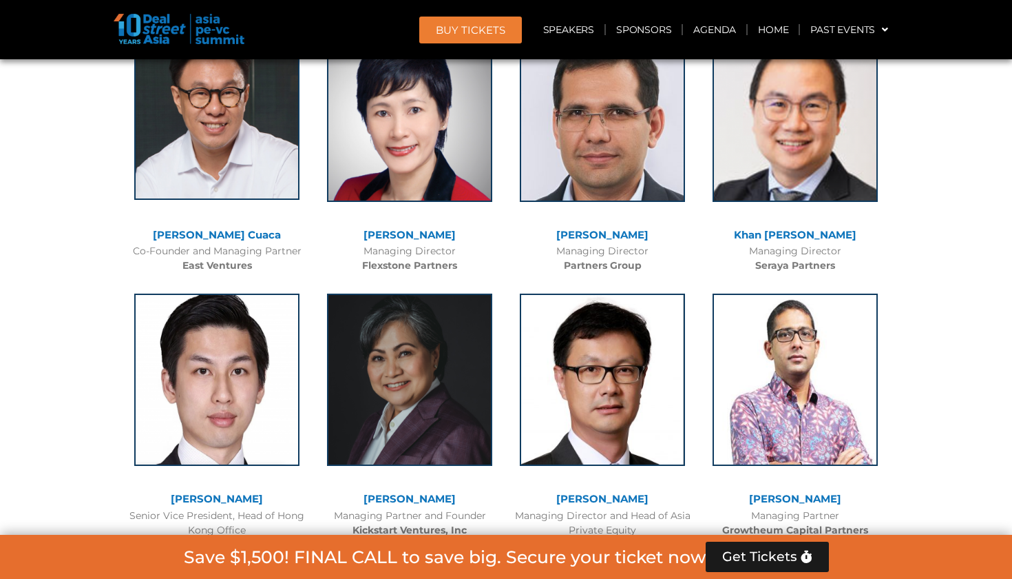
scroll to position [2991, 0]
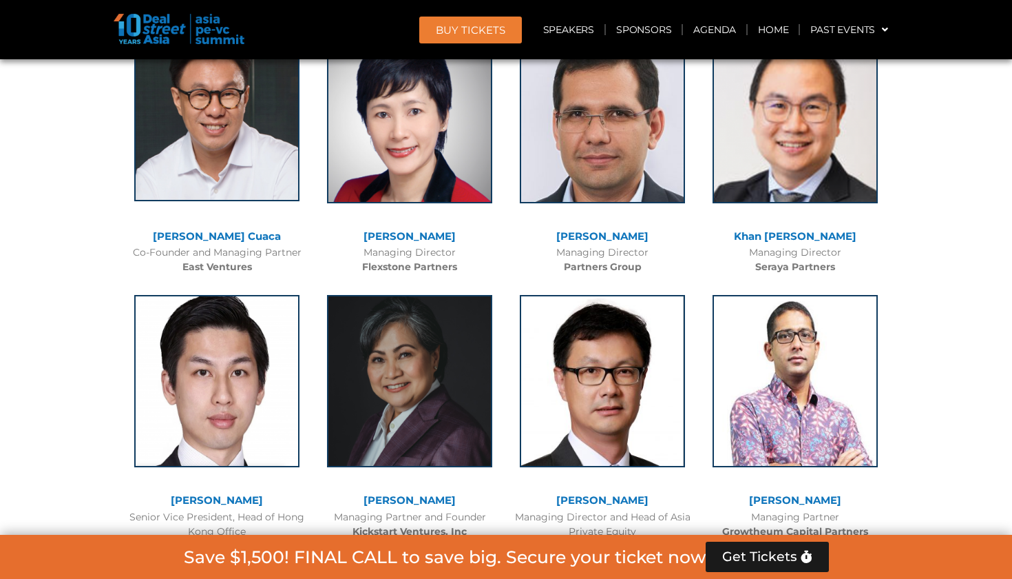
click at [261, 139] on img at bounding box center [216, 115] width 165 height 172
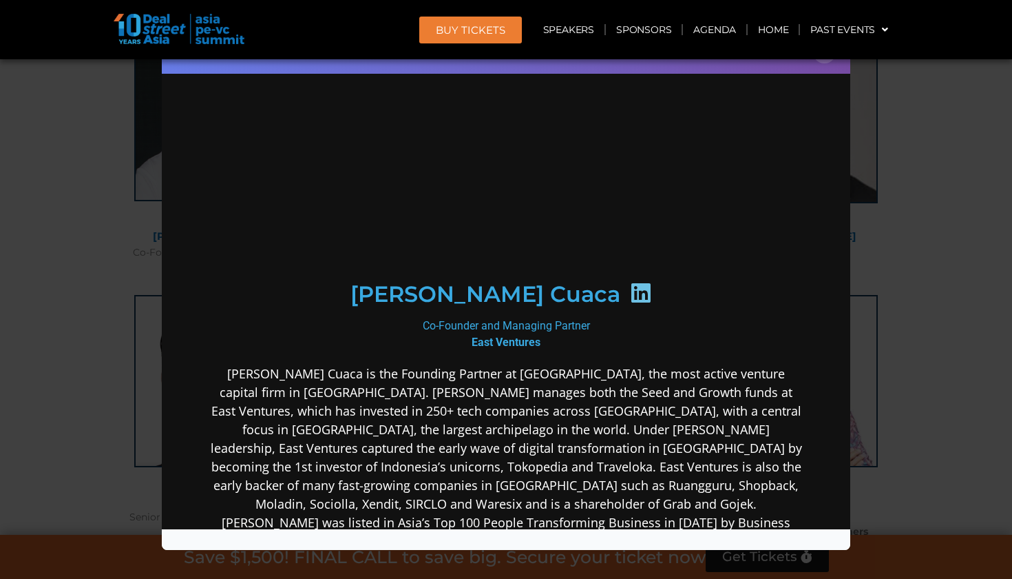
scroll to position [0, 0]
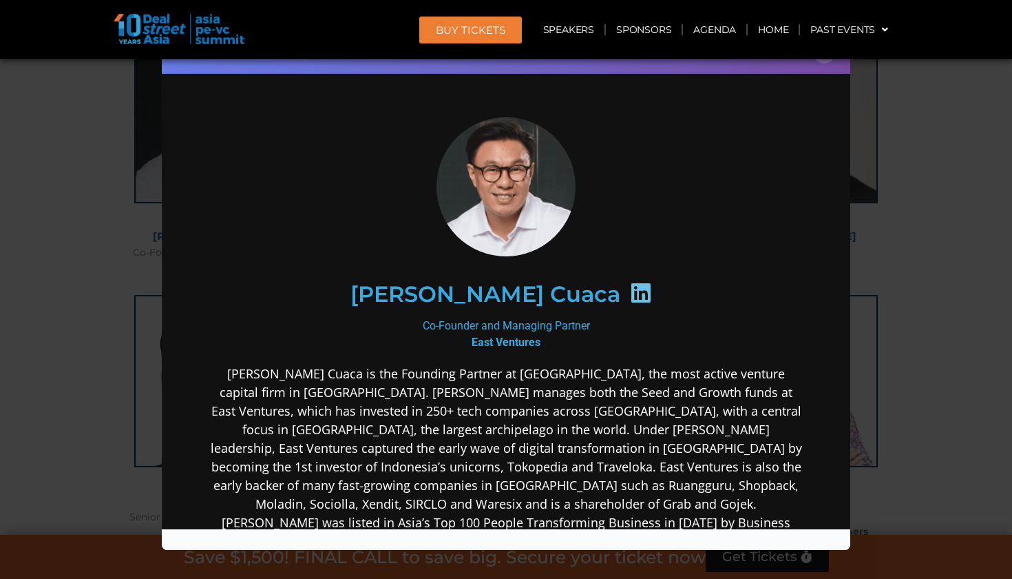
click at [959, 355] on div "Speaker Profile ×" at bounding box center [506, 289] width 1012 height 579
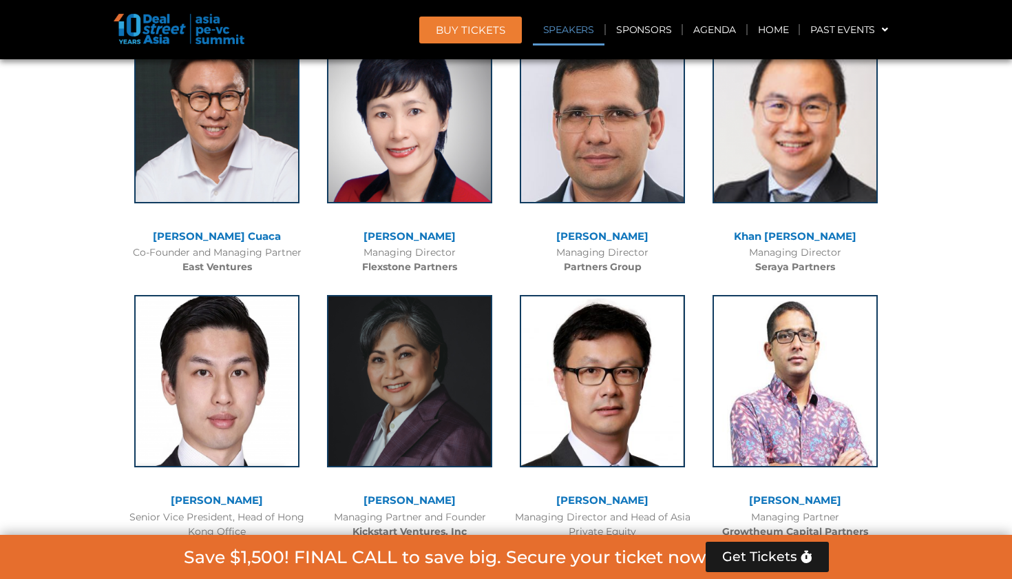
click at [590, 36] on link "Speakers" at bounding box center [569, 30] width 72 height 32
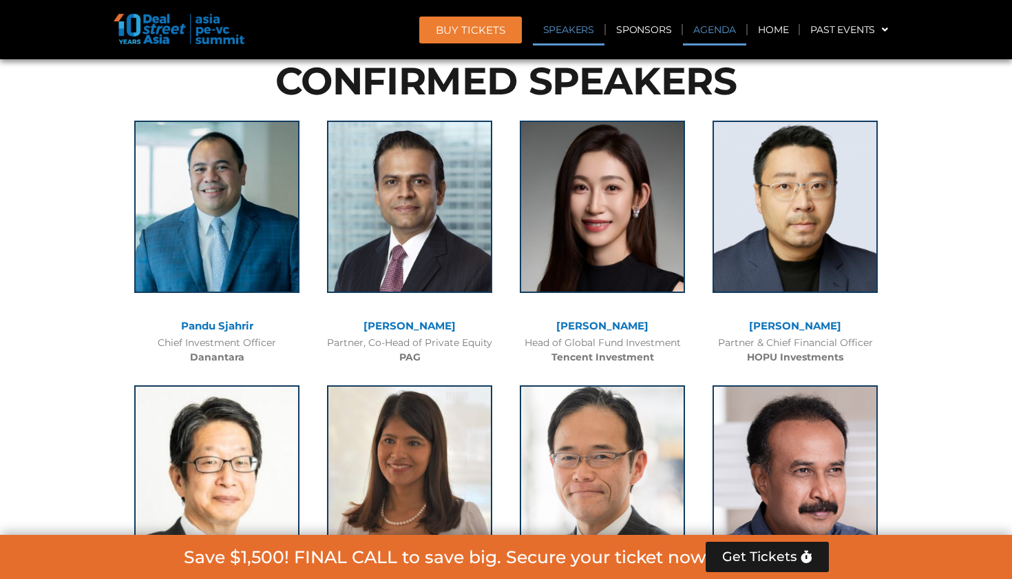
click at [718, 31] on link "Agenda" at bounding box center [714, 30] width 63 height 32
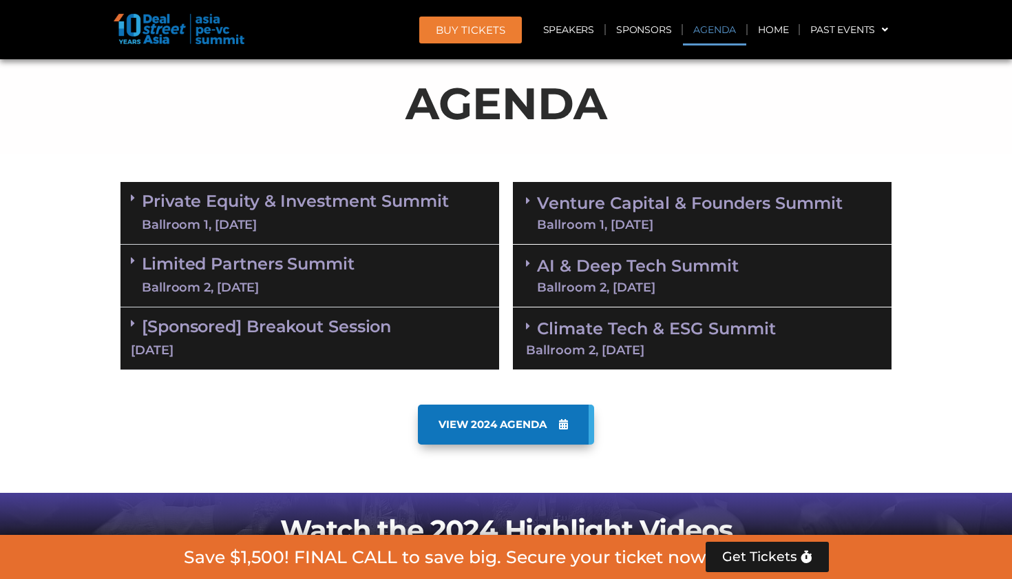
scroll to position [731, 0]
click at [506, 428] on link "VIEW 2024 AGENDA" at bounding box center [506, 424] width 176 height 40
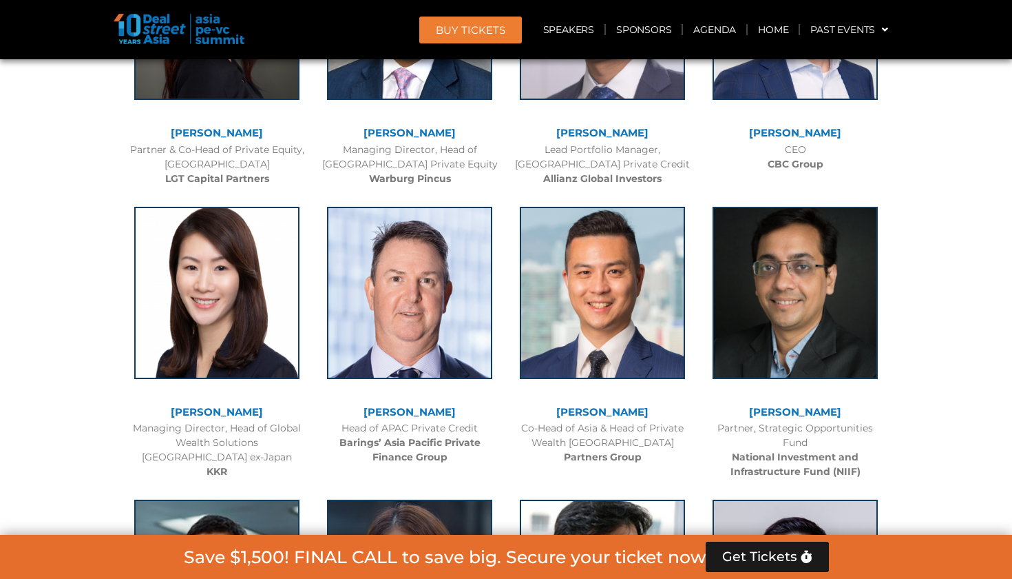
scroll to position [2317, 0]
